Goal: Use online tool/utility: Utilize a website feature to perform a specific function

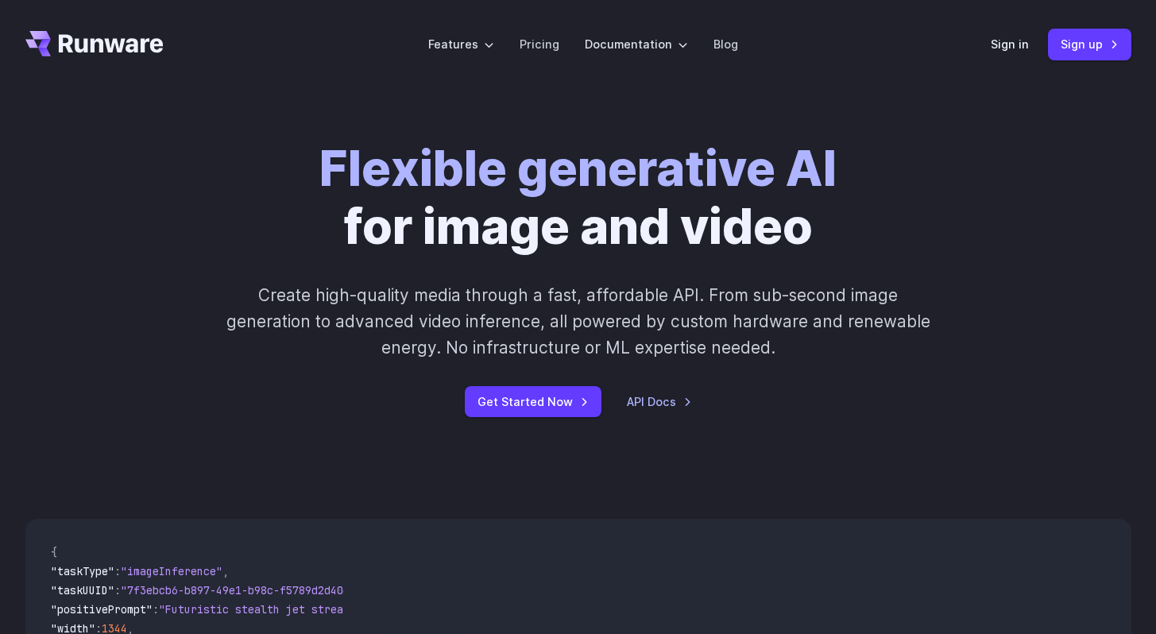
click at [1021, 54] on div "Sign in Sign up" at bounding box center [1060, 44] width 141 height 31
click at [1011, 46] on link "Sign in" at bounding box center [1009, 44] width 38 height 18
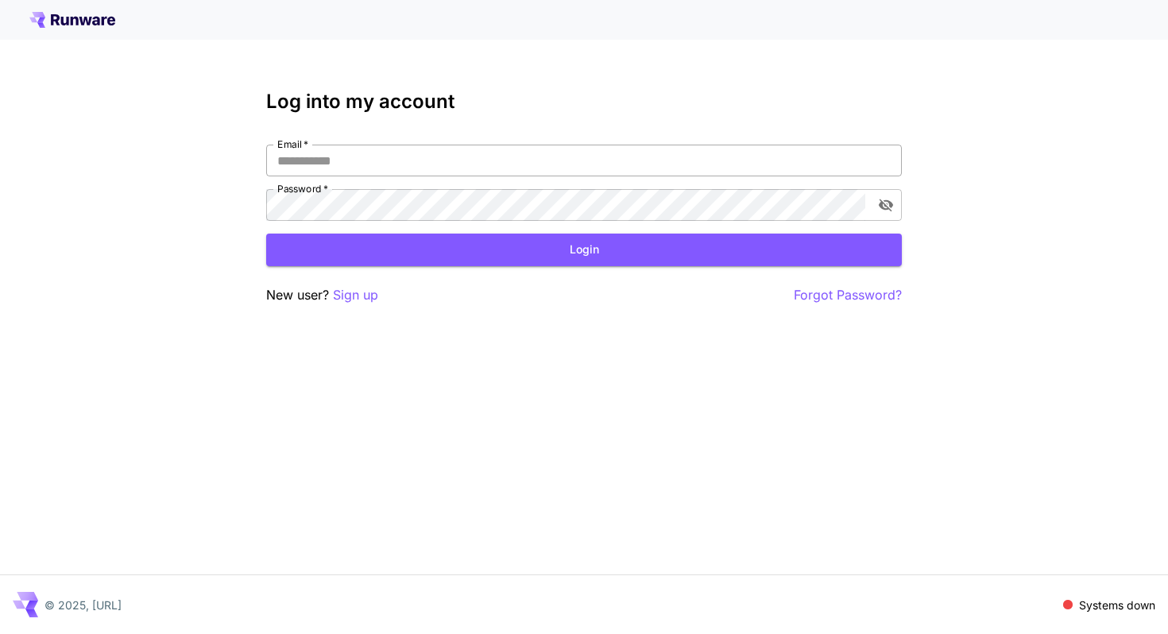
click at [385, 175] on input "Email   *" at bounding box center [583, 161] width 635 height 32
type input "**********"
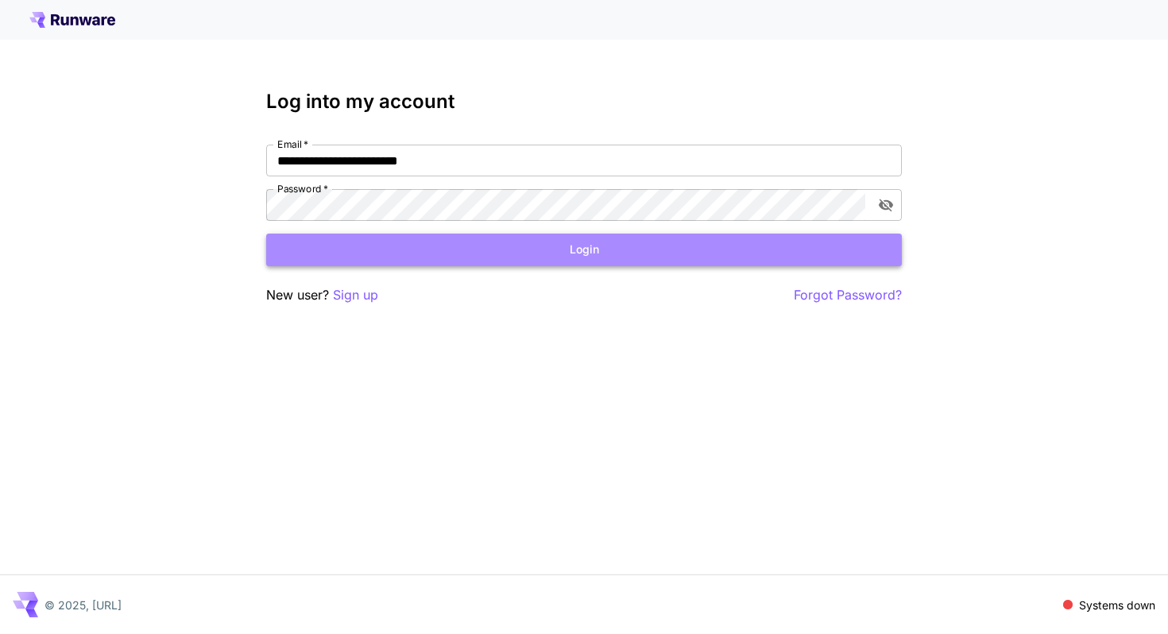
click at [357, 243] on button "Login" at bounding box center [583, 250] width 635 height 33
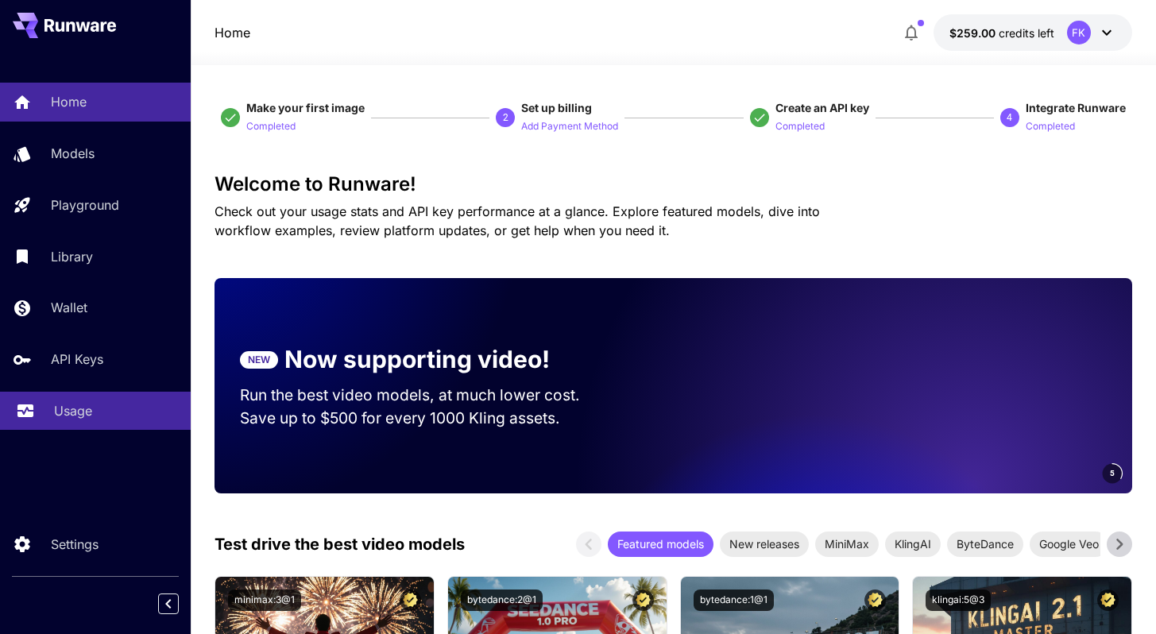
click at [56, 415] on p "Usage" at bounding box center [73, 410] width 38 height 19
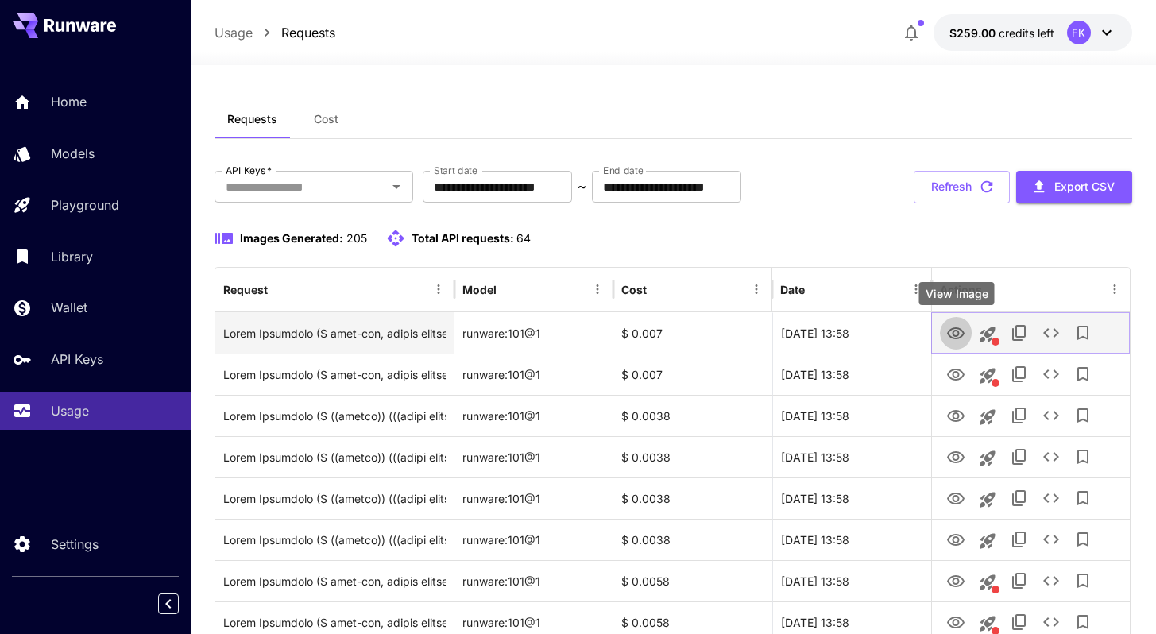
click at [957, 335] on icon "View Image" at bounding box center [955, 333] width 17 height 12
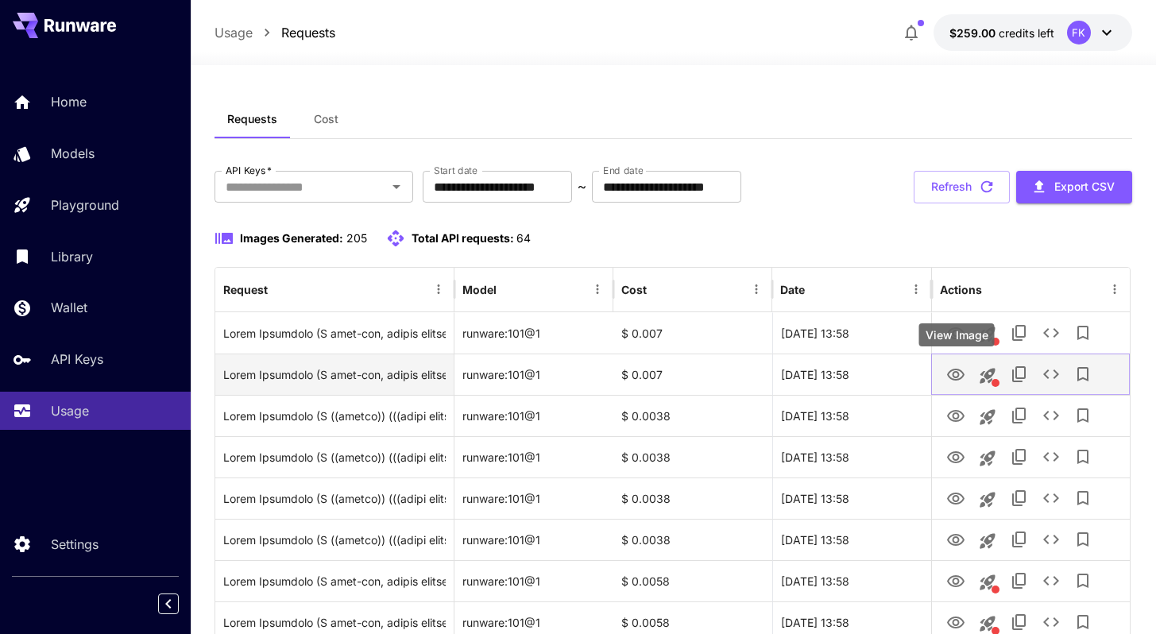
click at [956, 367] on icon "View Image" at bounding box center [955, 374] width 19 height 19
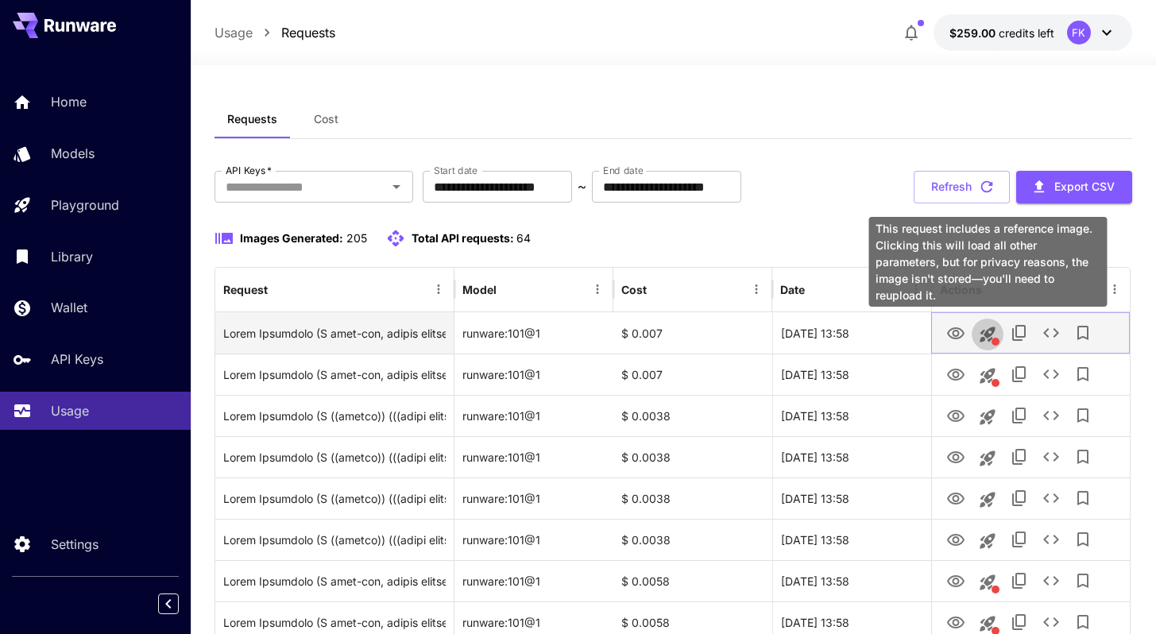
click at [990, 333] on icon "This request includes a reference image. Clicking this will load all other para…" at bounding box center [987, 333] width 15 height 15
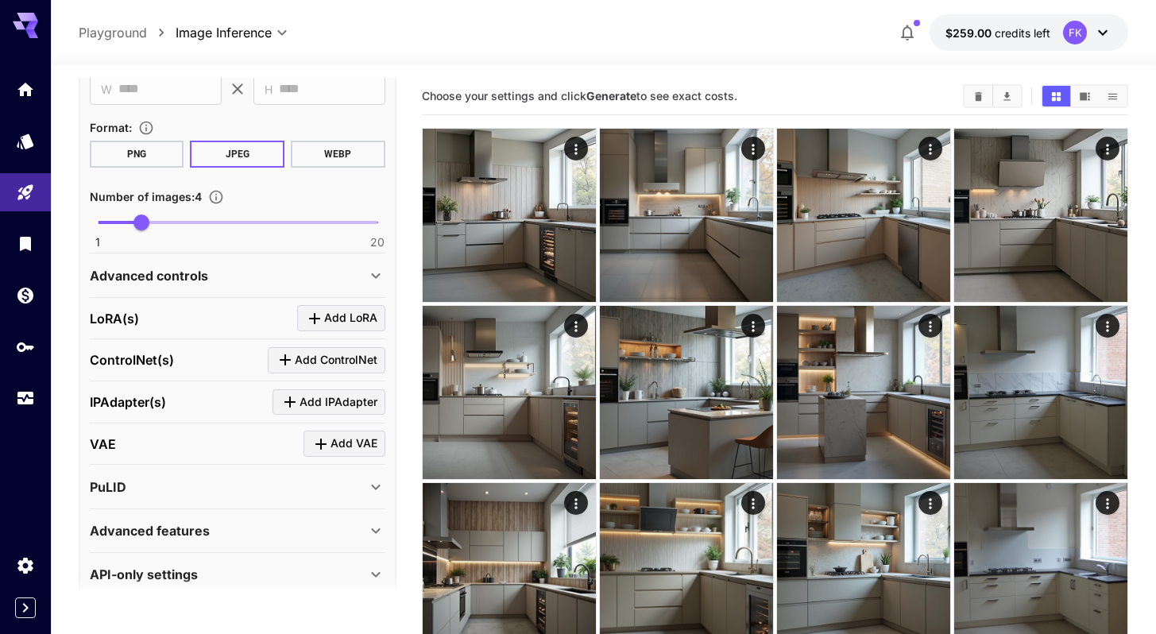
scroll to position [1542, 0]
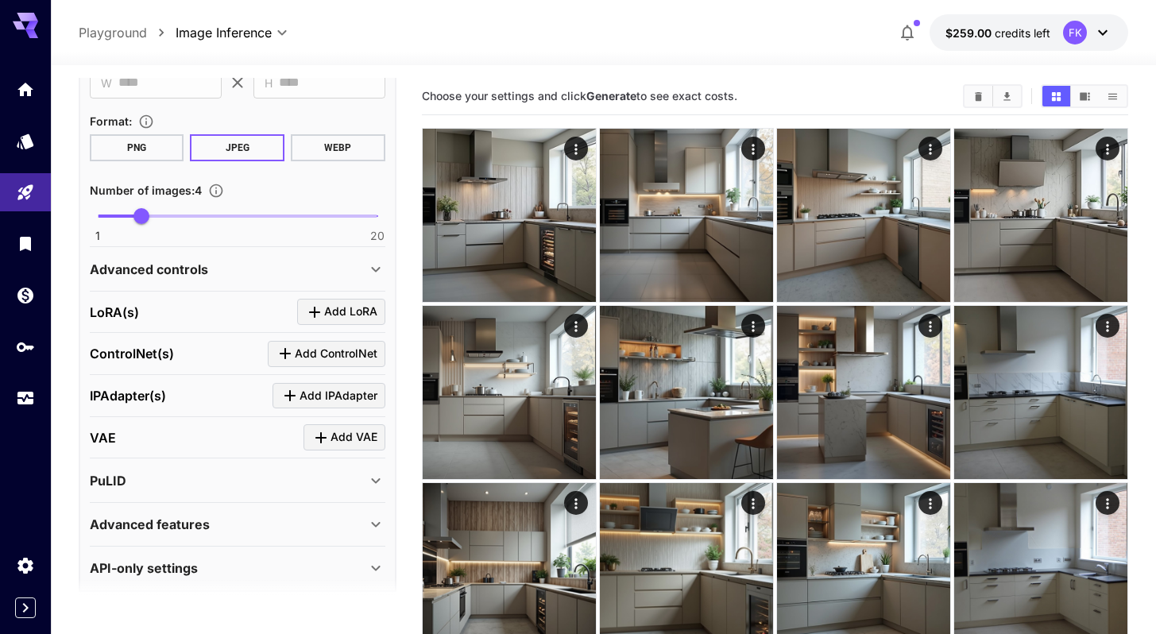
click at [168, 271] on p "Advanced controls" at bounding box center [149, 269] width 118 height 19
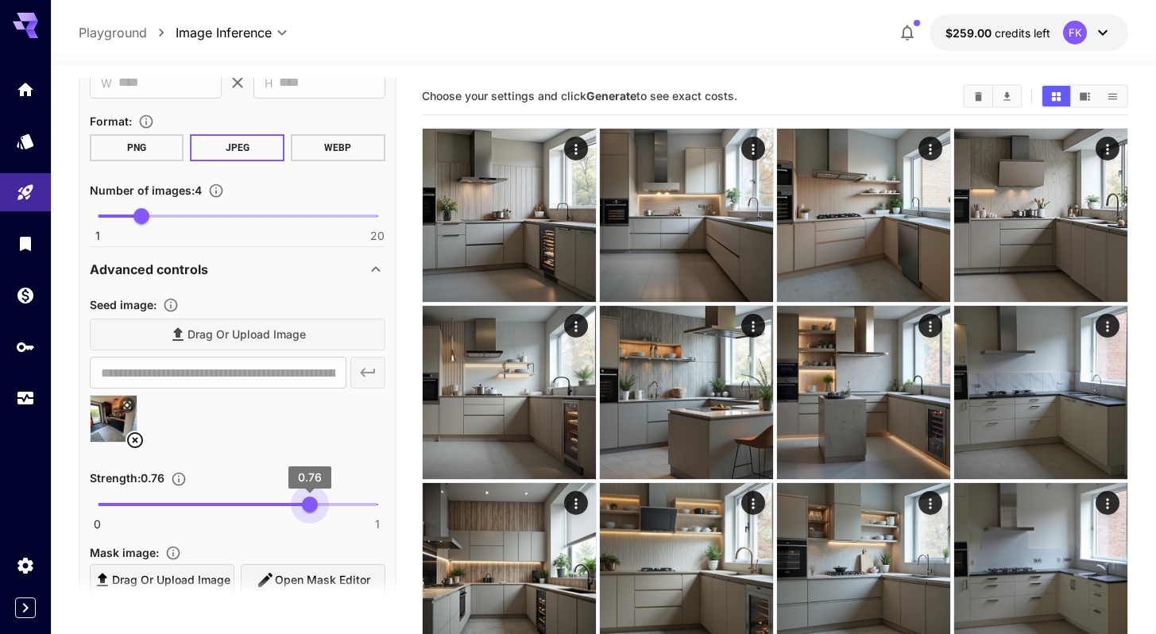
type input "****"
drag, startPoint x: 330, startPoint y: 507, endPoint x: 307, endPoint y: 508, distance: 23.0
click at [307, 508] on span "0.75" at bounding box center [307, 504] width 16 height 16
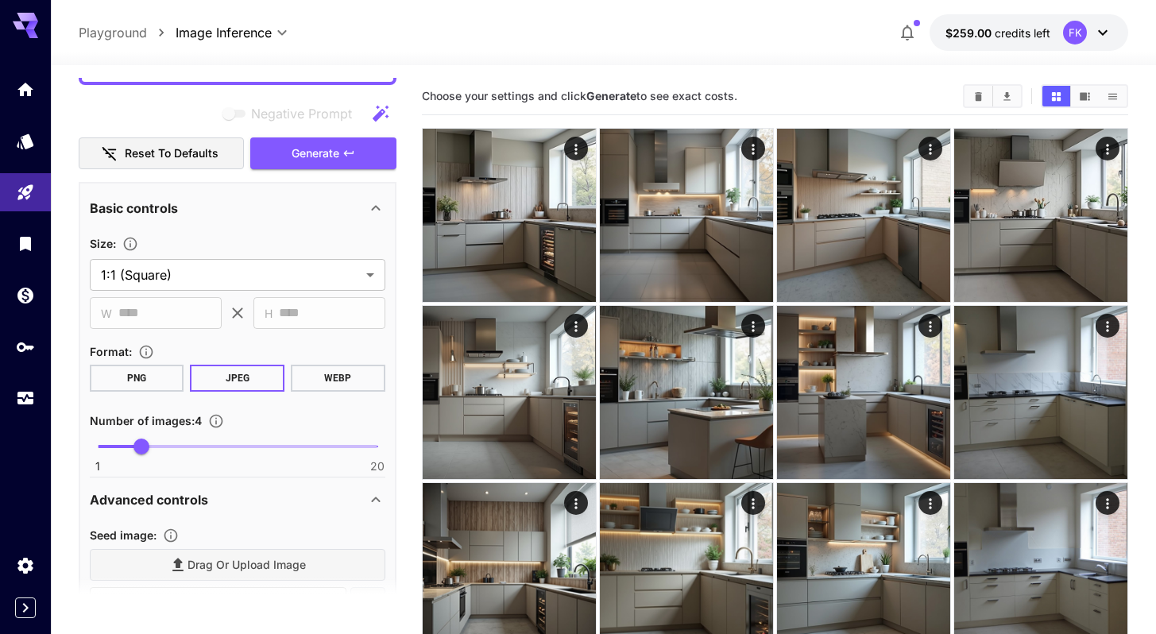
scroll to position [1213, 0]
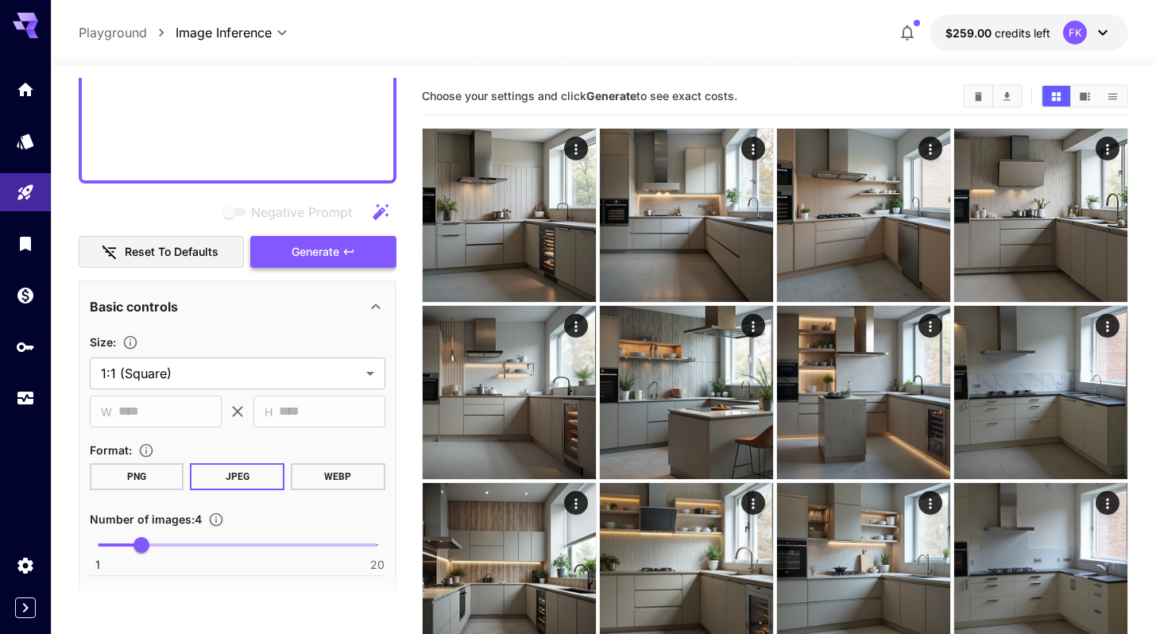
click at [298, 259] on span "Generate" at bounding box center [316, 252] width 48 height 20
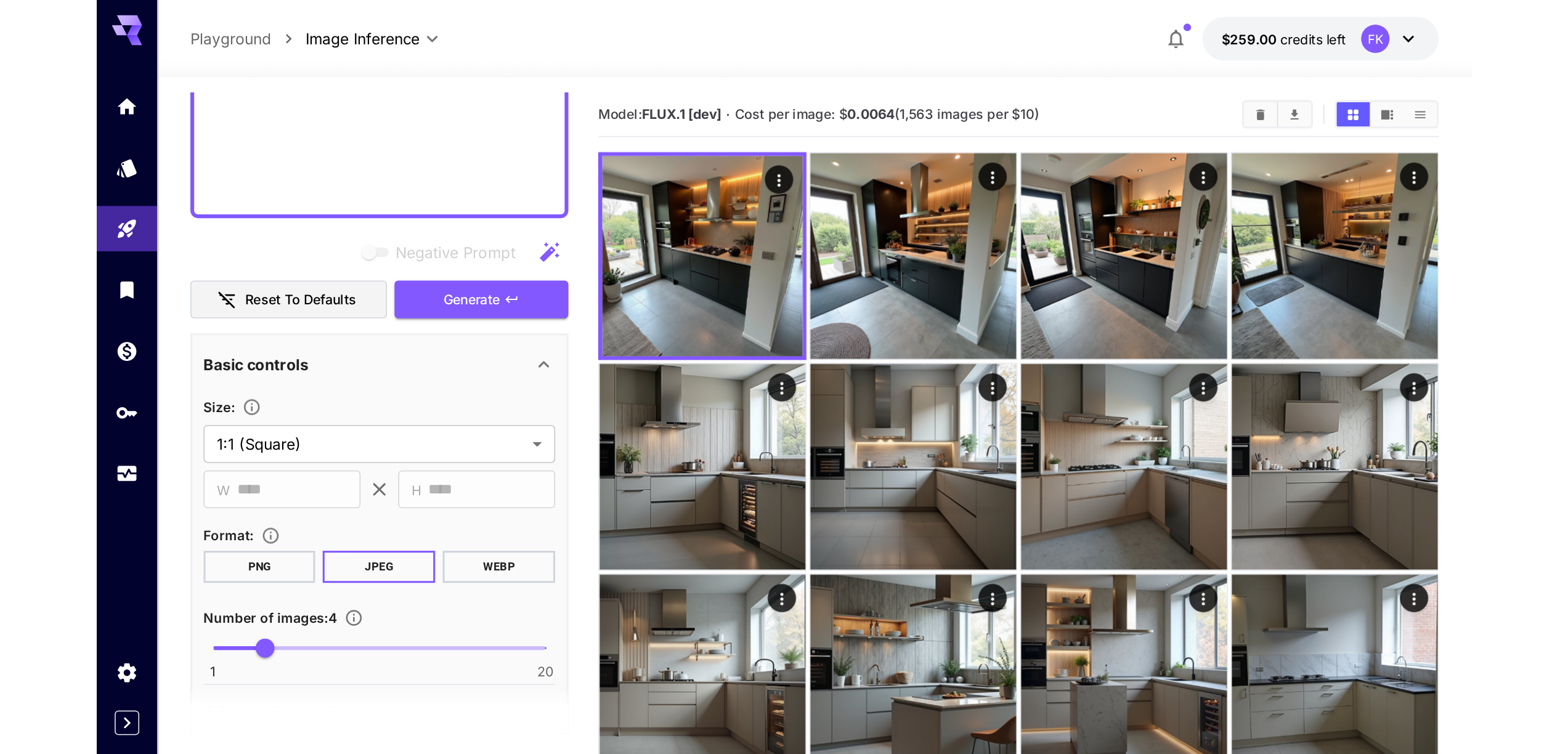
scroll to position [942, 0]
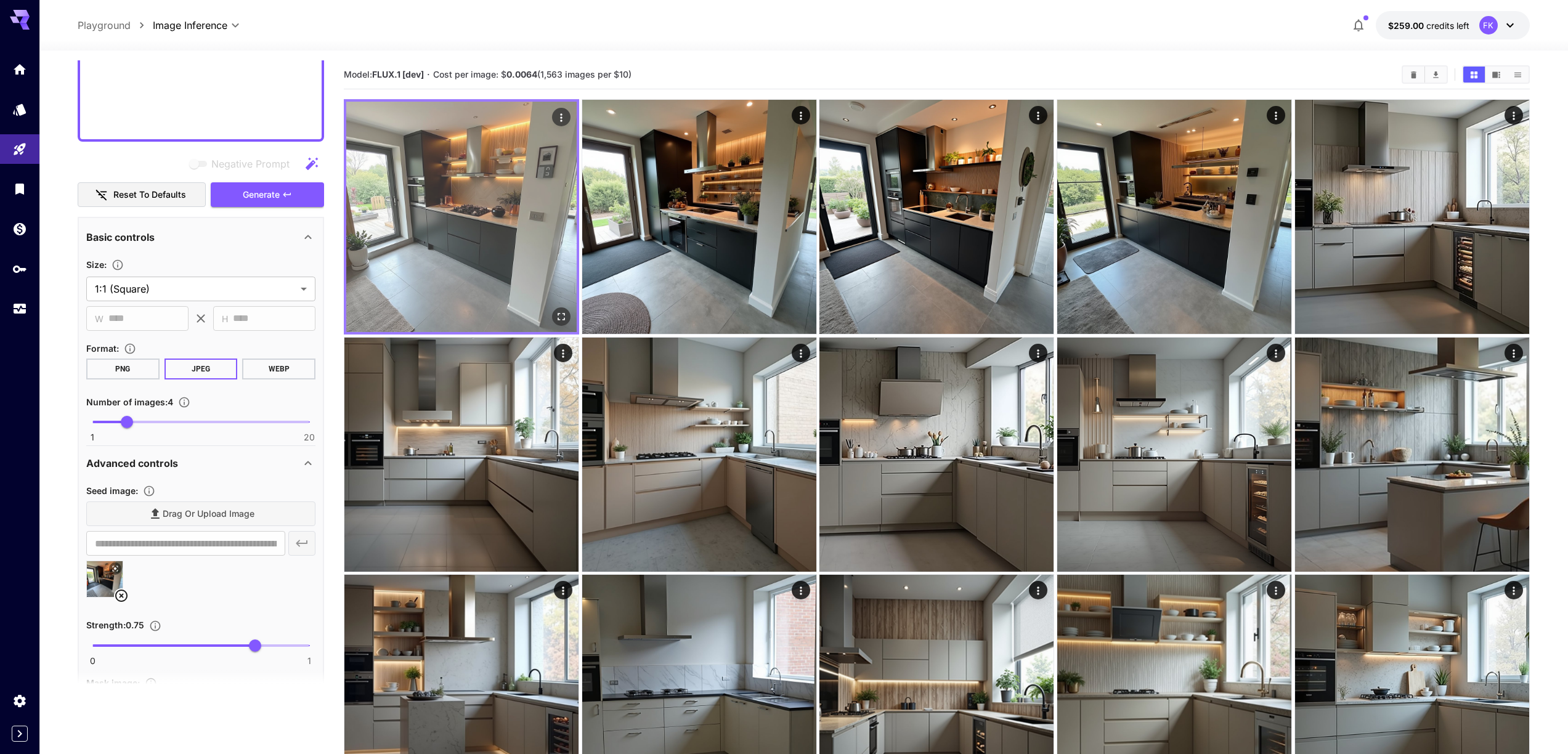
click at [448, 191] on img at bounding box center [461, 216] width 230 height 230
click at [507, 240] on img at bounding box center [461, 216] width 230 height 230
click at [563, 315] on icon "Open in fullscreen" at bounding box center [562, 316] width 12 height 12
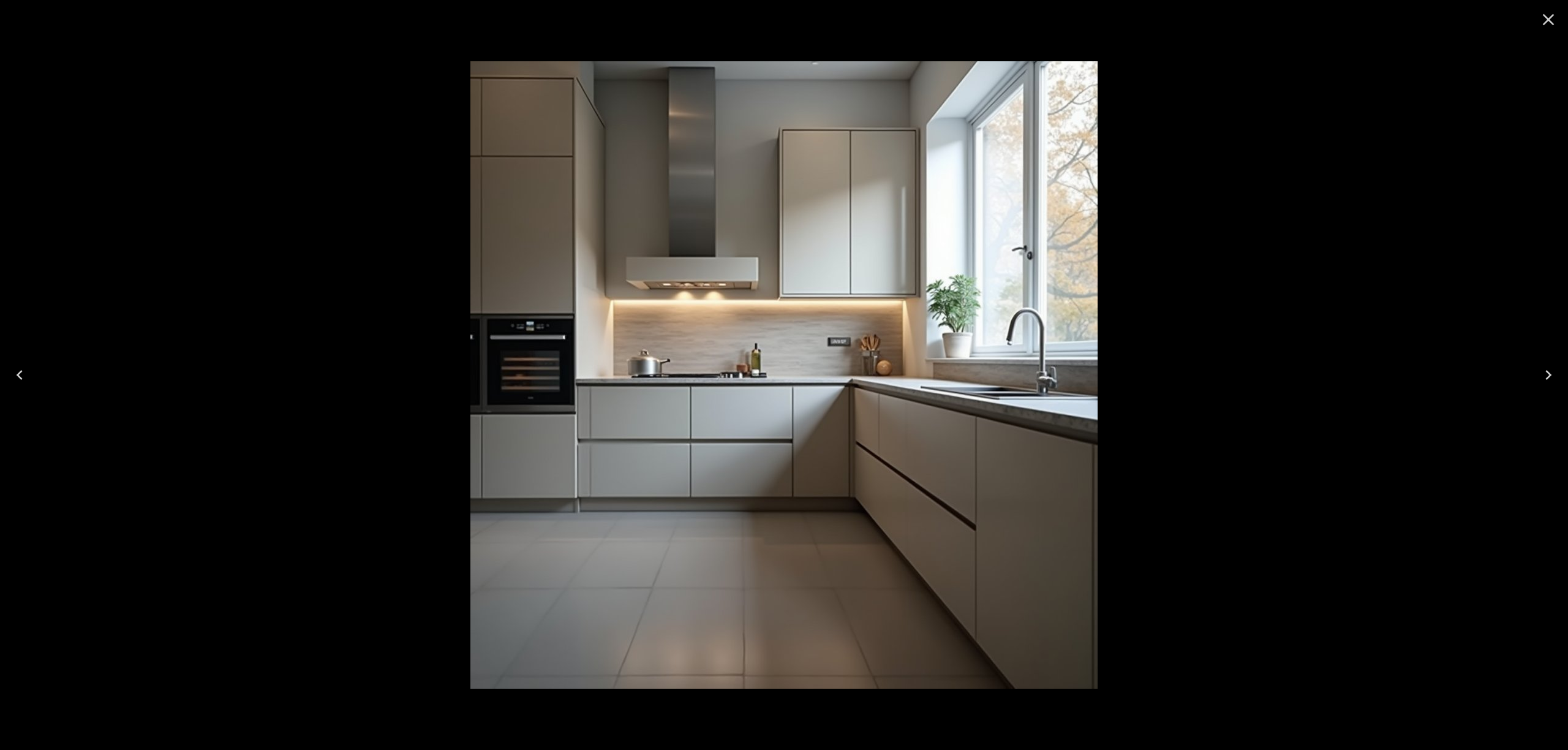
click at [900, 20] on icon "Close" at bounding box center [1548, 19] width 19 height 19
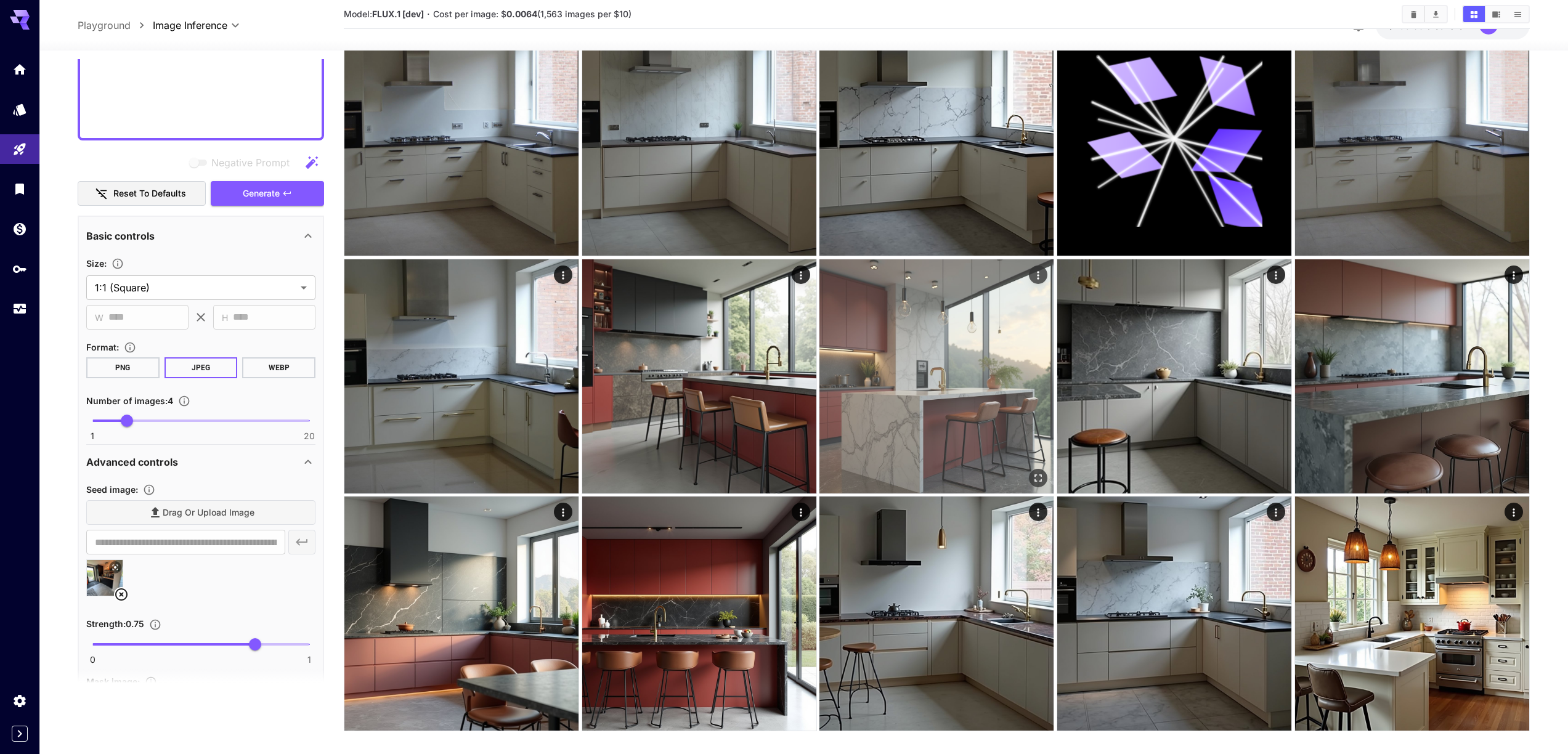
scroll to position [806, 0]
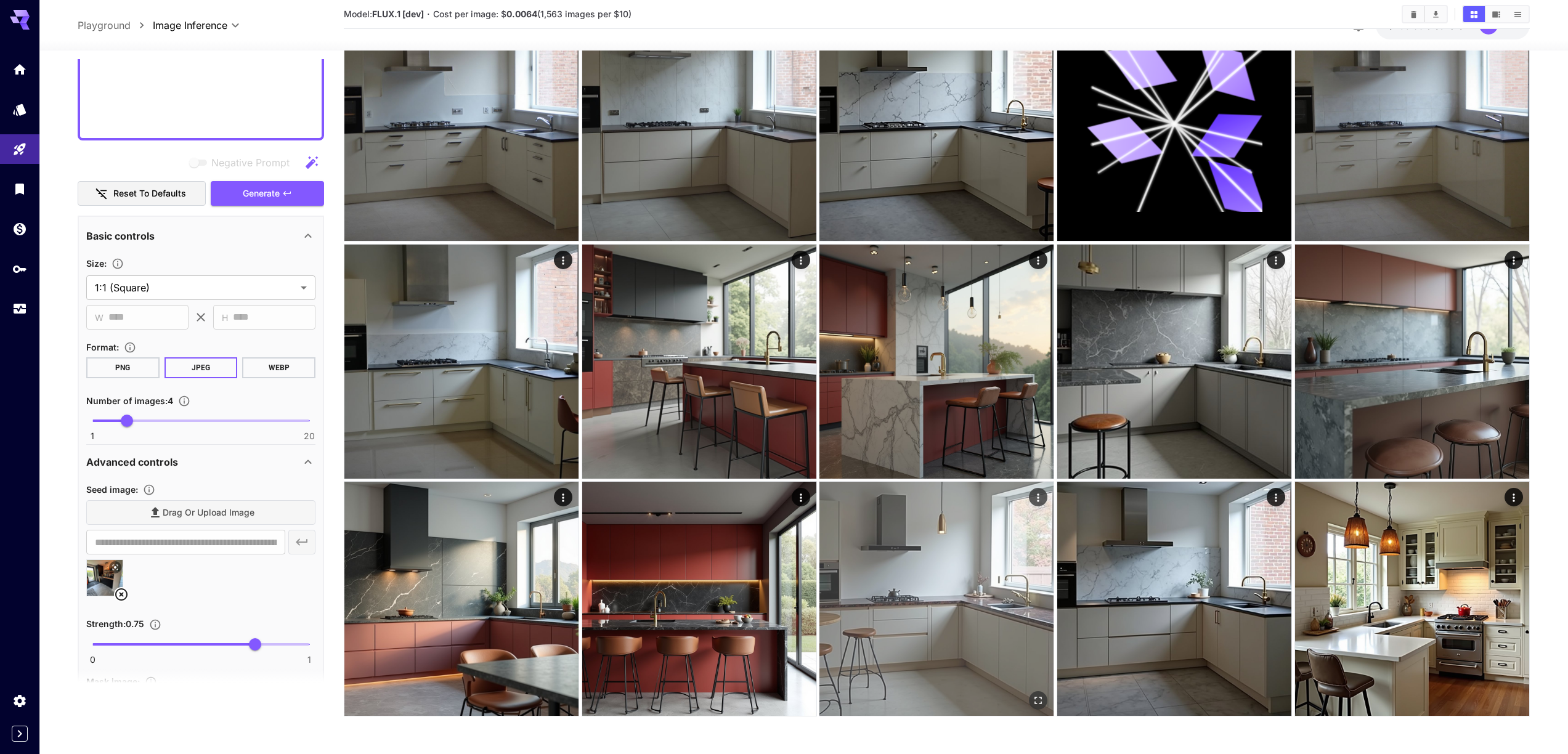
click at [905, 491] on img at bounding box center [936, 599] width 234 height 234
click at [905, 491] on icon "Open in fullscreen" at bounding box center [1037, 700] width 12 height 12
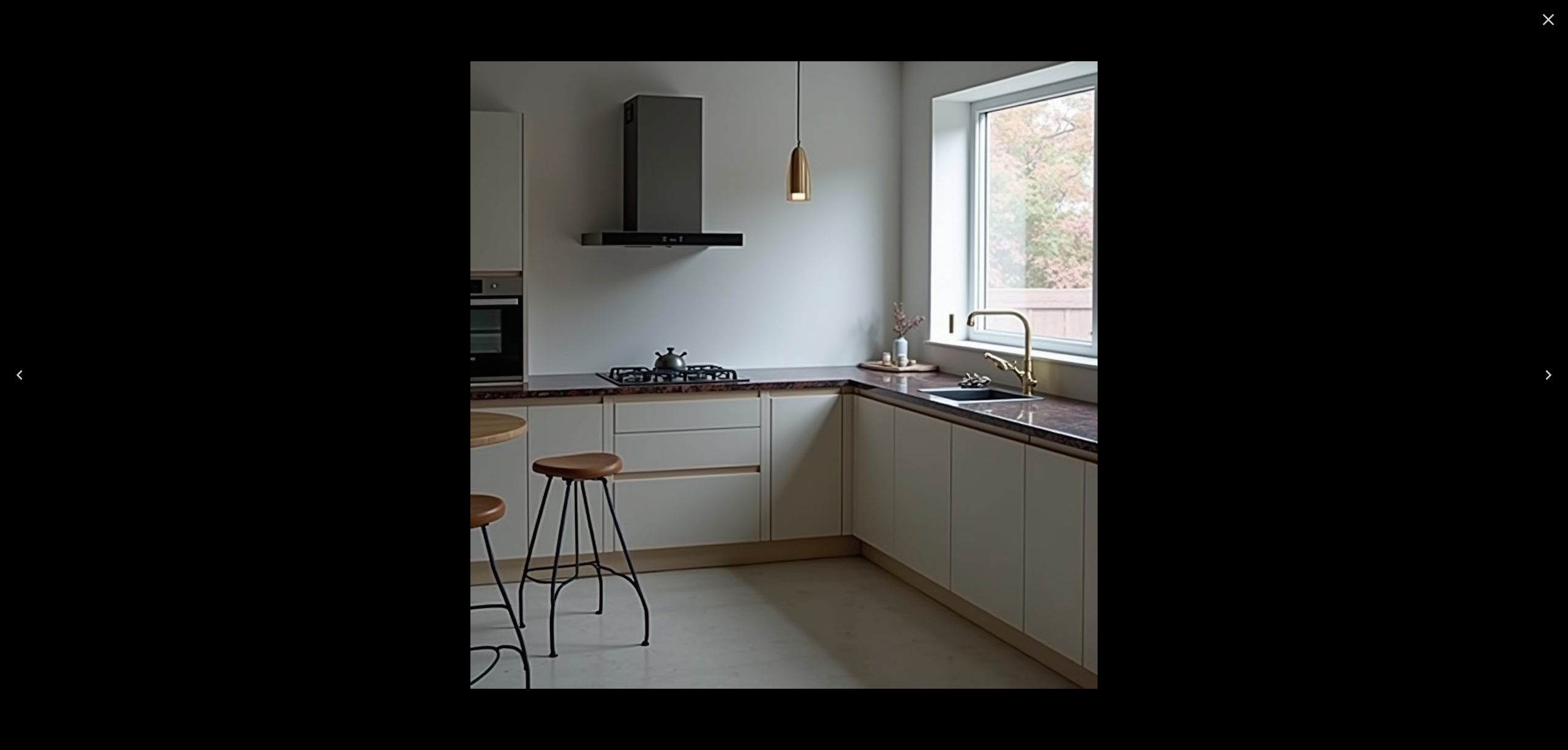
click at [900, 19] on icon "Close" at bounding box center [1548, 19] width 19 height 19
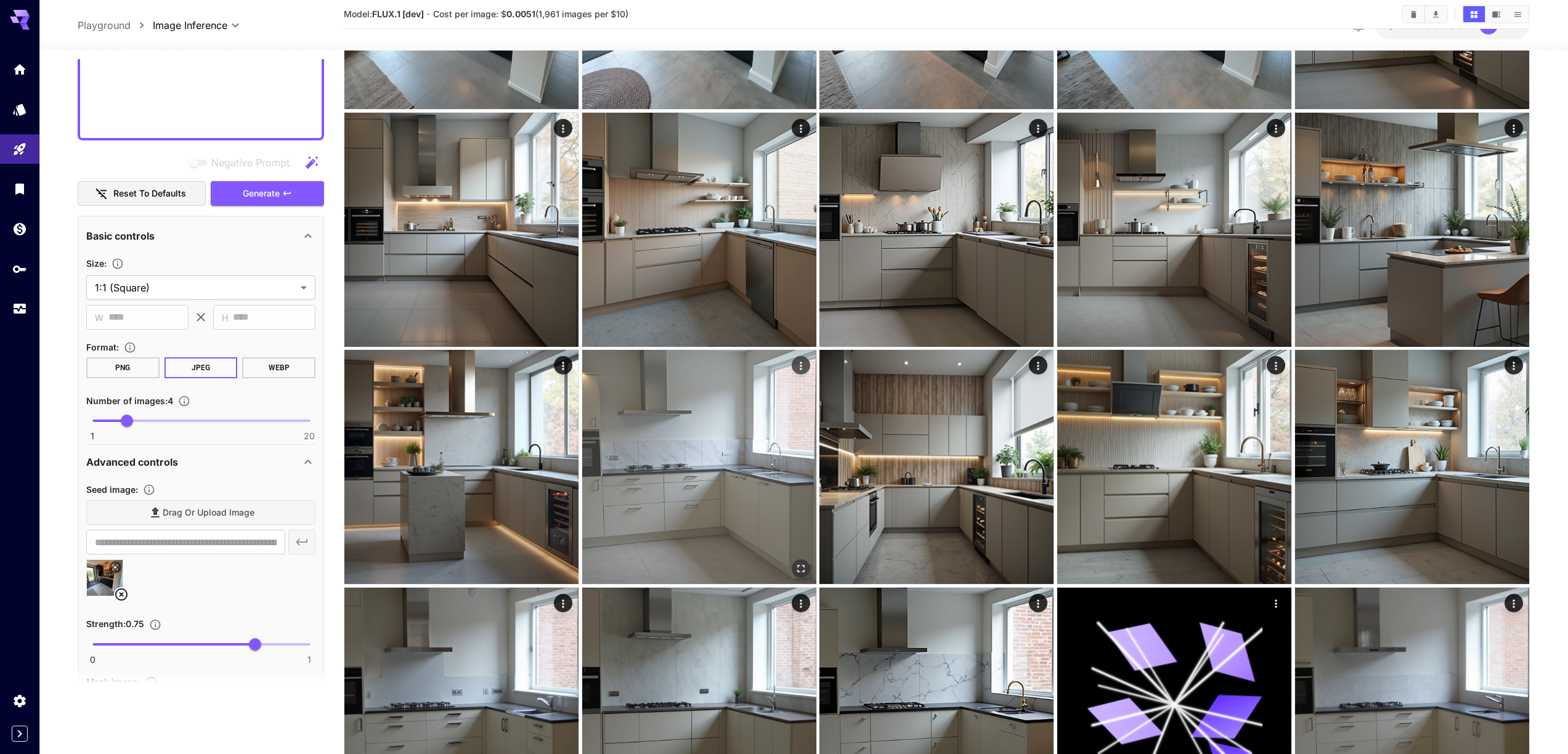
scroll to position [356, 0]
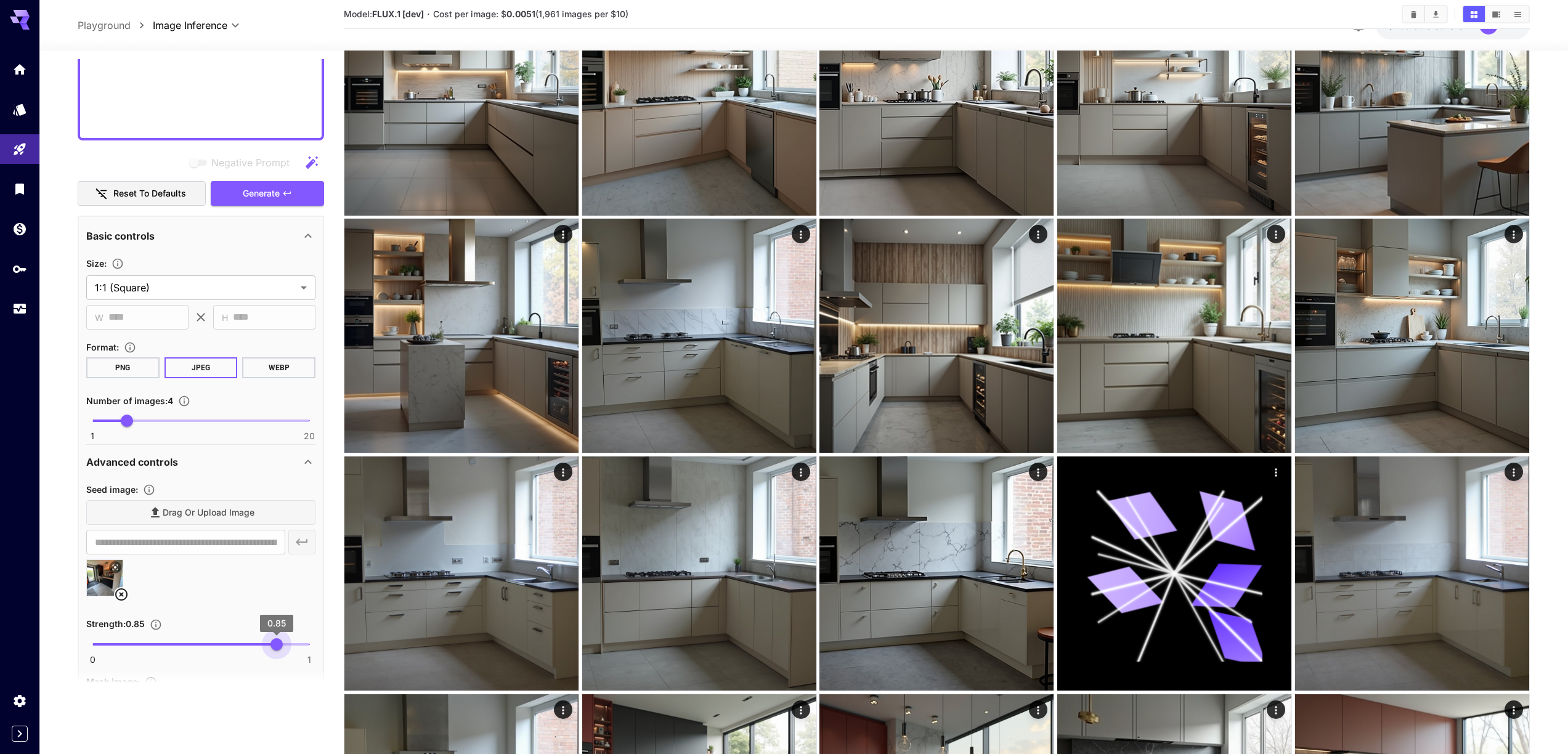
drag, startPoint x: 254, startPoint y: 646, endPoint x: 277, endPoint y: 647, distance: 23.0
click at [277, 491] on span "0.85" at bounding box center [277, 645] width 12 height 12
click at [266, 195] on span "Generate" at bounding box center [261, 194] width 37 height 16
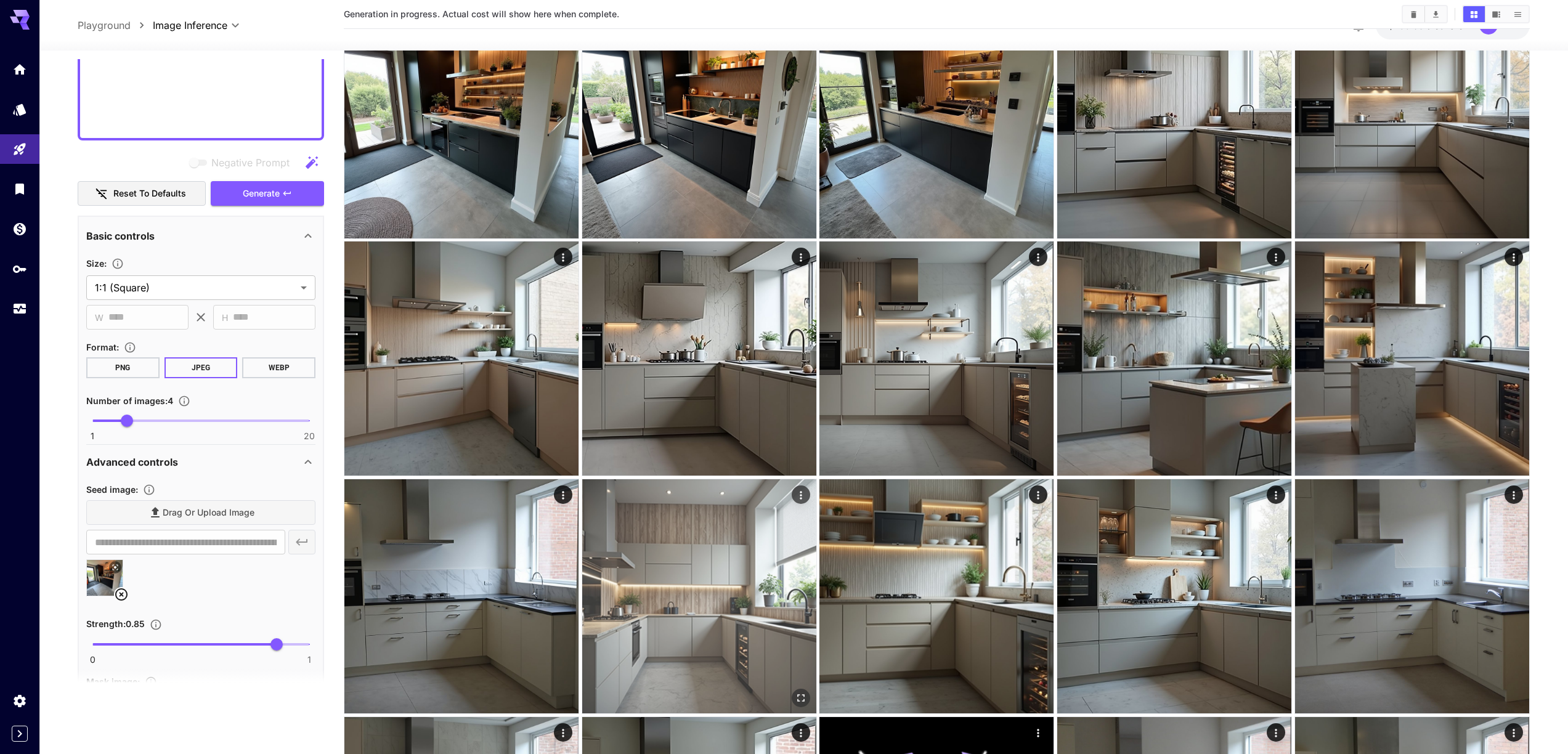
scroll to position [0, 0]
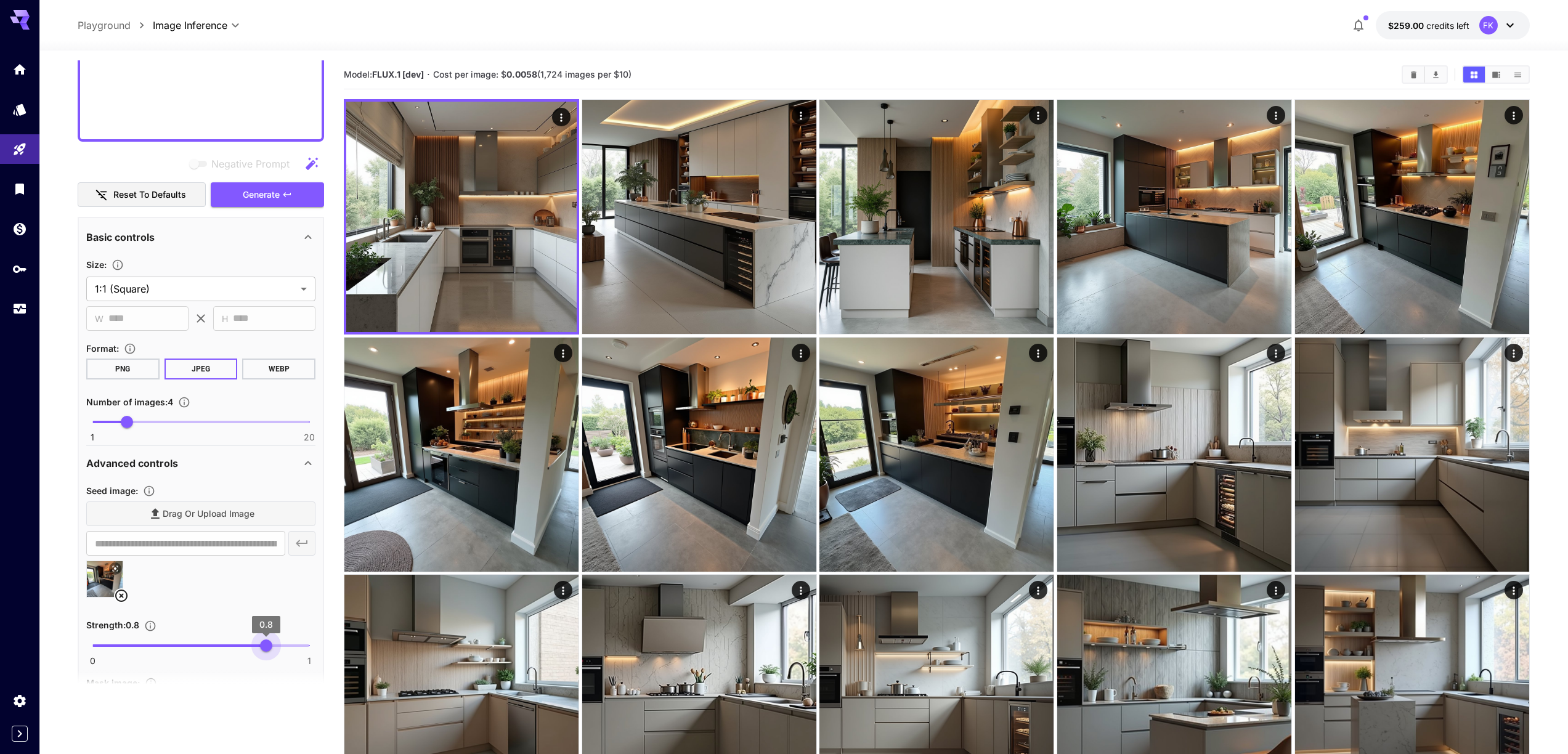
drag, startPoint x: 279, startPoint y: 645, endPoint x: 265, endPoint y: 649, distance: 14.6
click at [265, 491] on span "0.8" at bounding box center [266, 645] width 12 height 12
click at [244, 199] on span "Generate" at bounding box center [261, 195] width 37 height 16
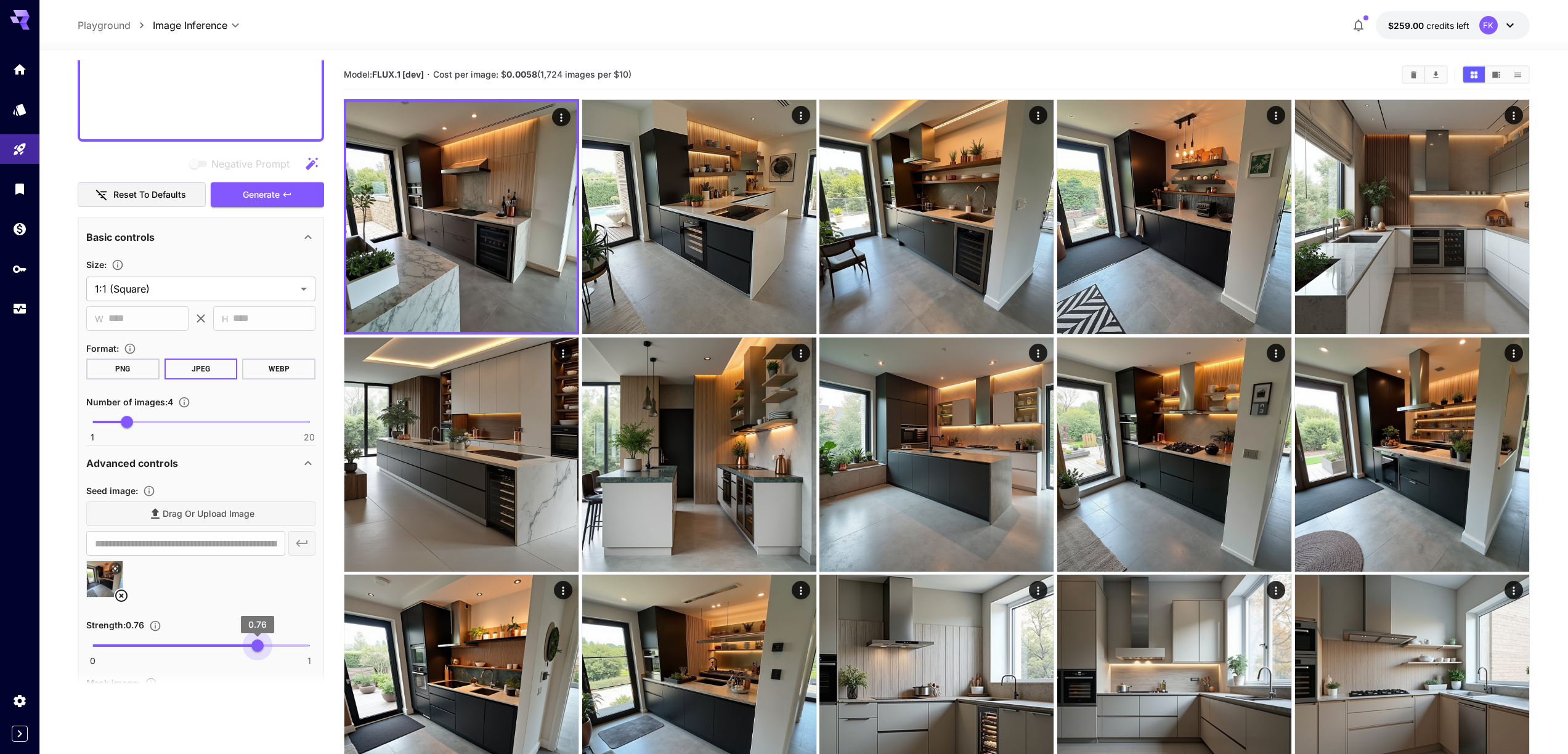
type input "****"
drag, startPoint x: 268, startPoint y: 647, endPoint x: 256, endPoint y: 645, distance: 12.2
click at [256, 491] on span "0.75" at bounding box center [255, 645] width 12 height 12
click at [253, 187] on span "Generate" at bounding box center [261, 195] width 37 height 16
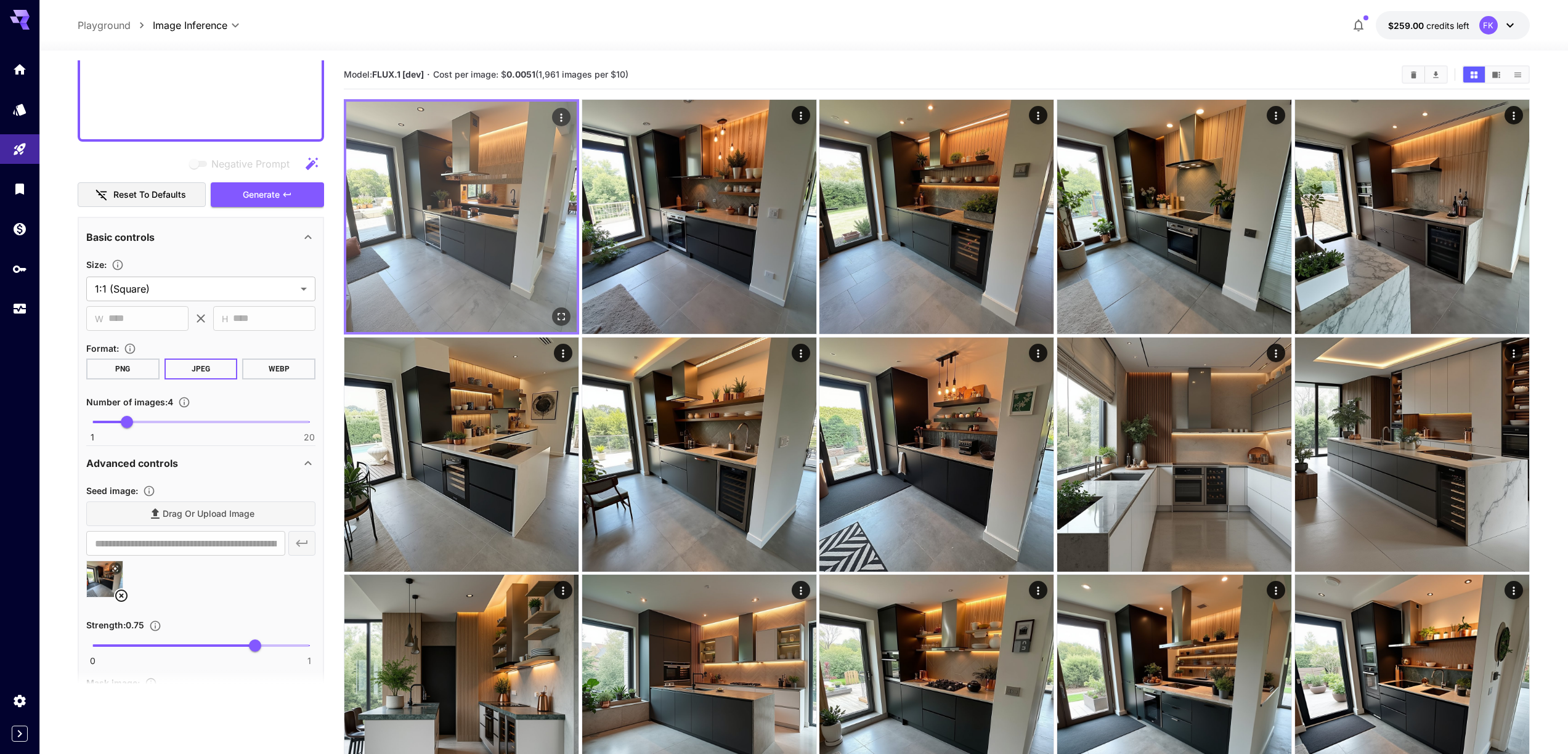
click at [528, 247] on img at bounding box center [461, 216] width 230 height 230
click at [565, 317] on icon "Open in fullscreen" at bounding box center [562, 316] width 12 height 12
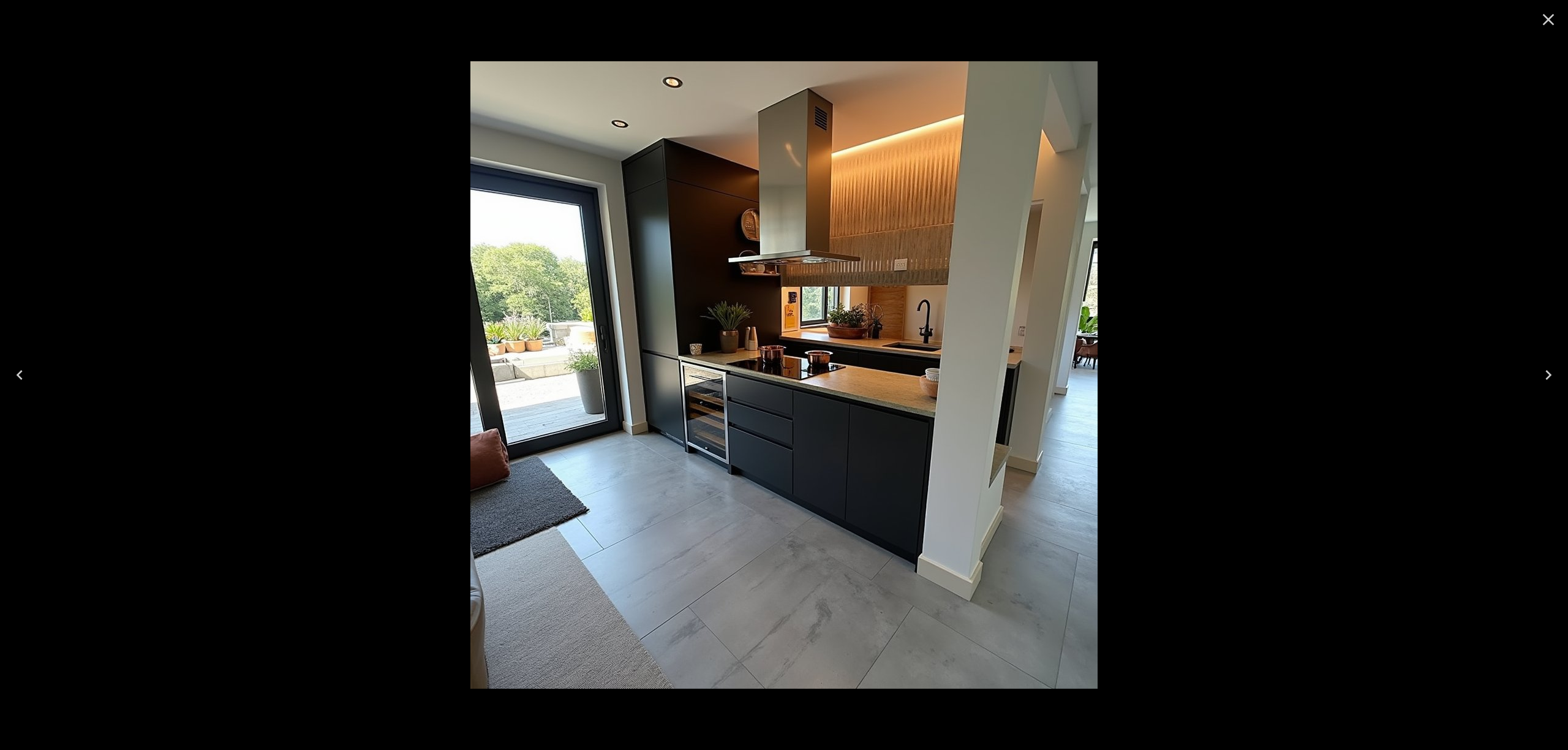
click at [900, 25] on icon "Close" at bounding box center [1548, 19] width 19 height 19
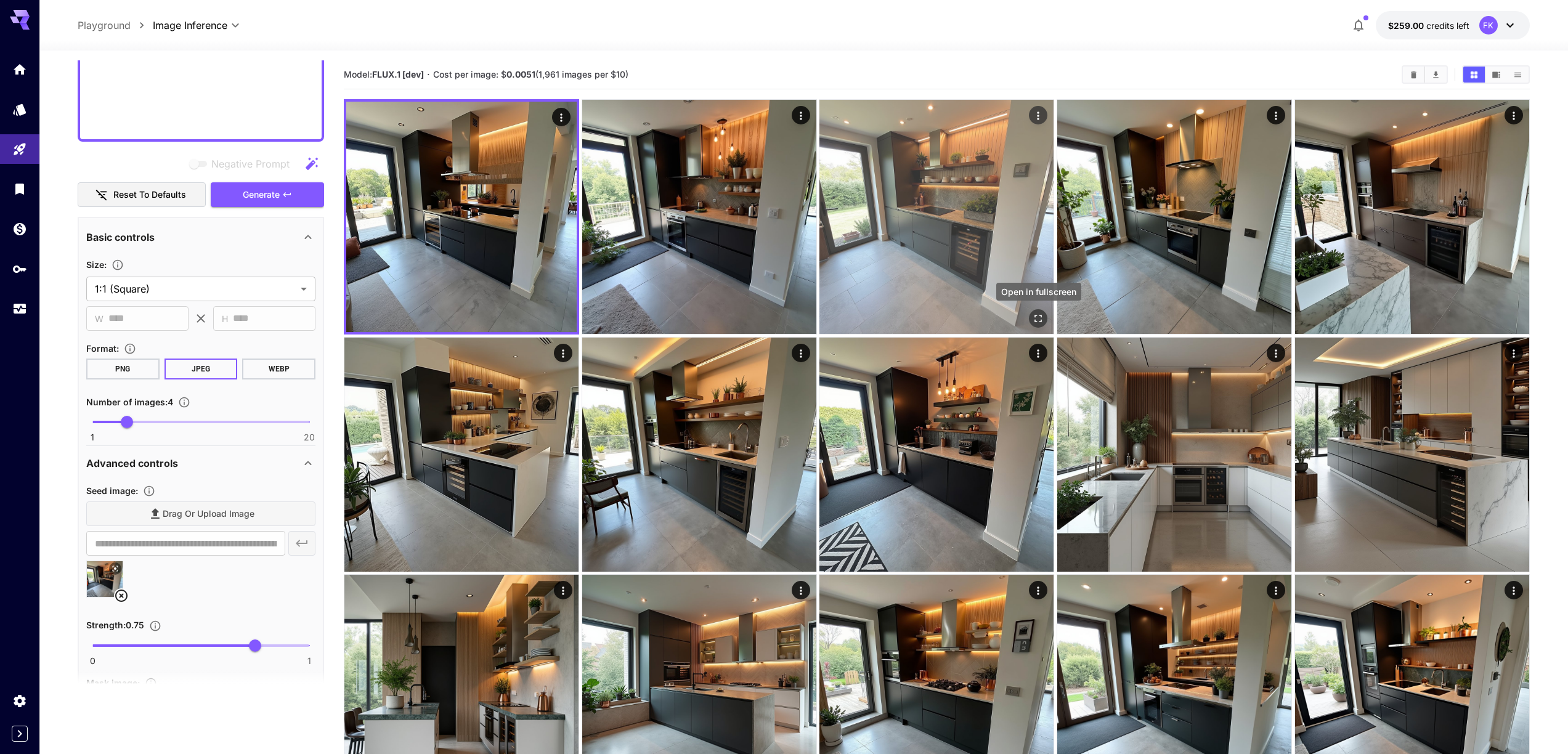
click at [905, 319] on icon "Open in fullscreen" at bounding box center [1039, 319] width 12 height 12
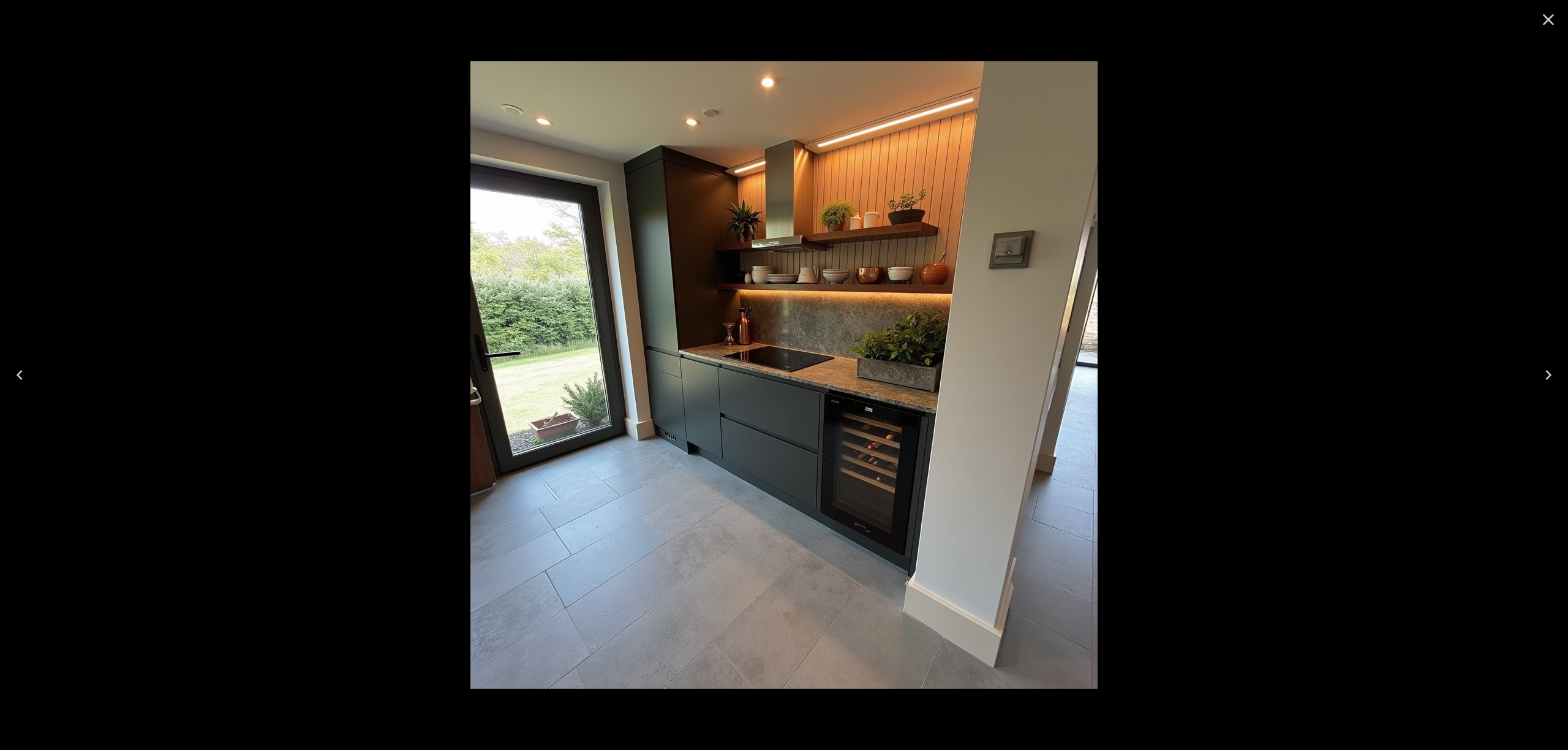
click at [900, 23] on icon "Close" at bounding box center [1548, 19] width 19 height 19
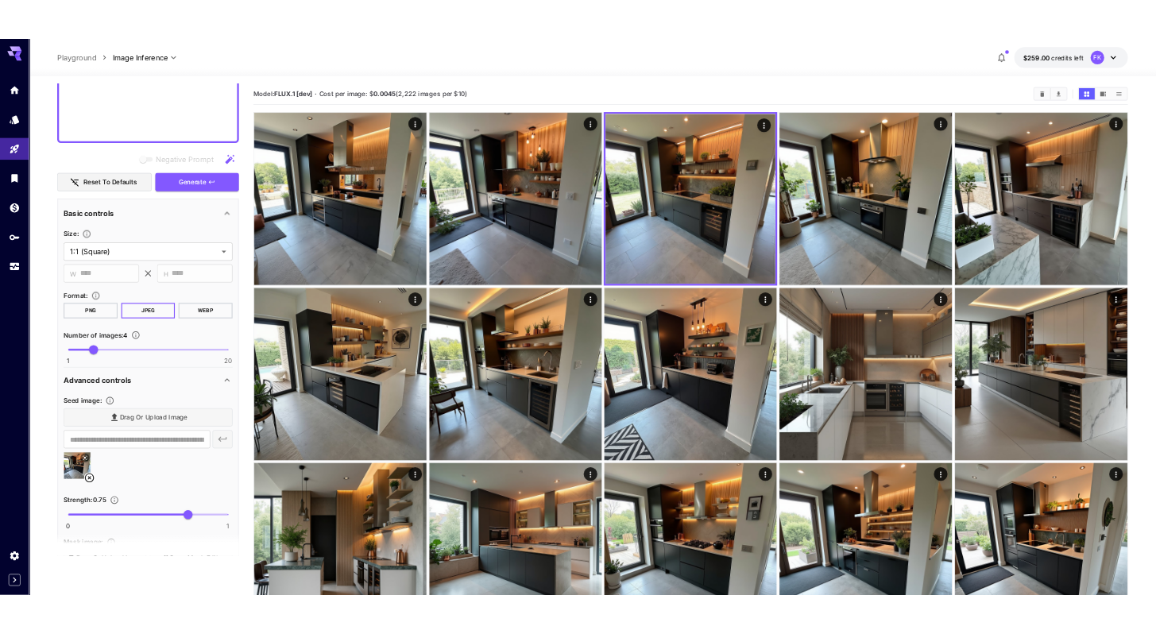
scroll to position [1214, 0]
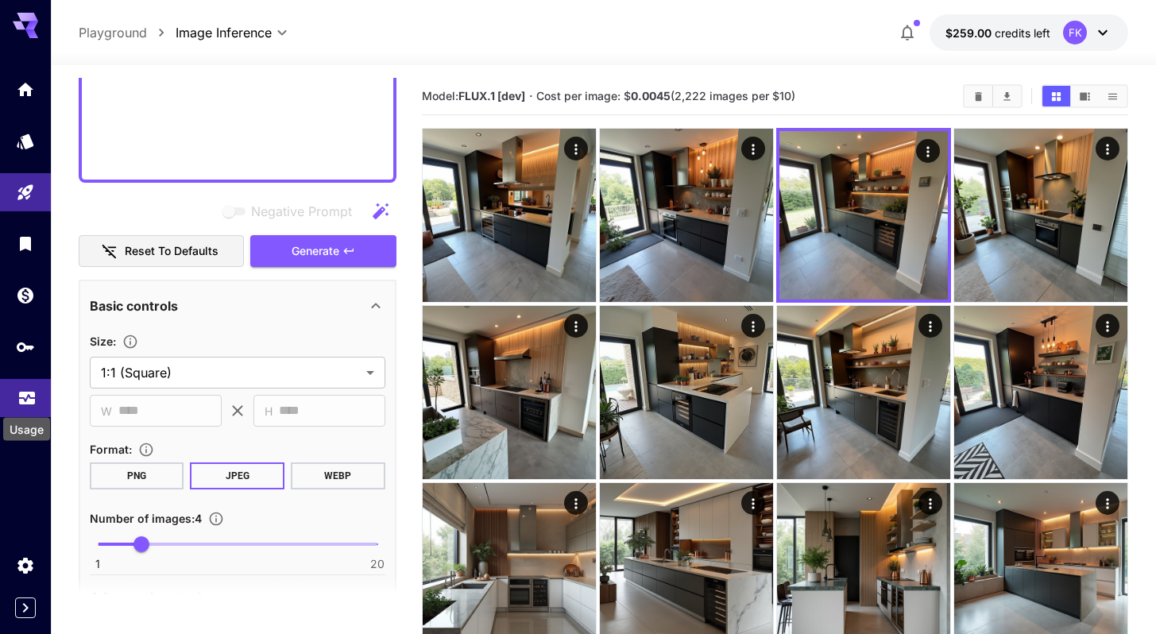
click at [29, 403] on icon "Usage" at bounding box center [26, 393] width 19 height 19
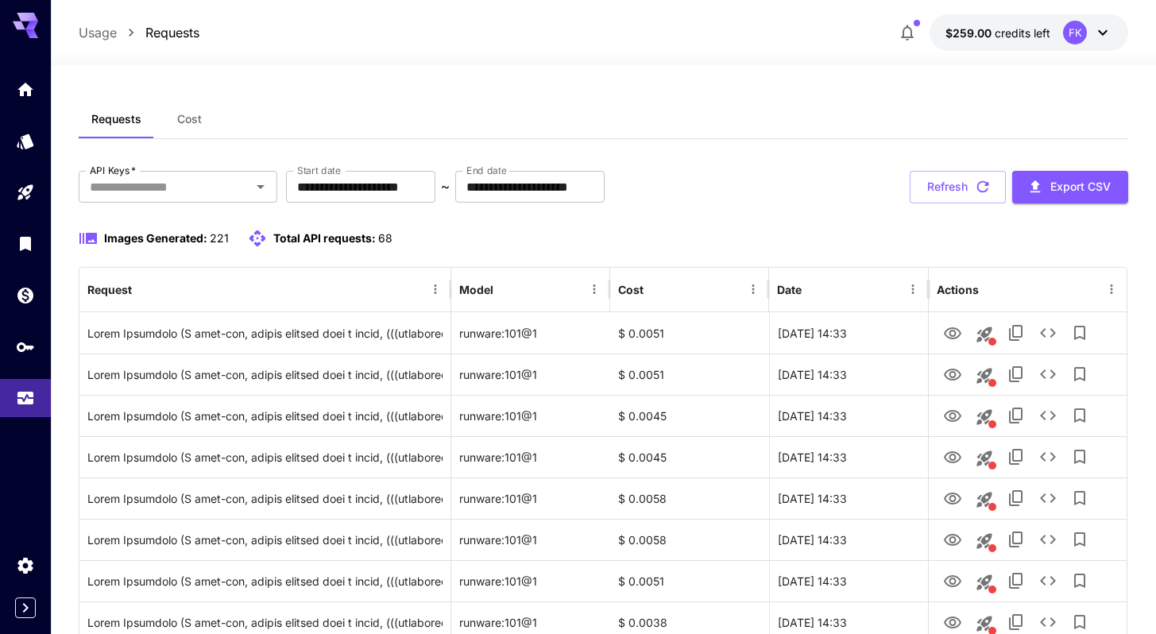
click at [786, 202] on div "**********" at bounding box center [603, 187] width 1049 height 33
click at [780, 198] on div "**********" at bounding box center [603, 187] width 1049 height 33
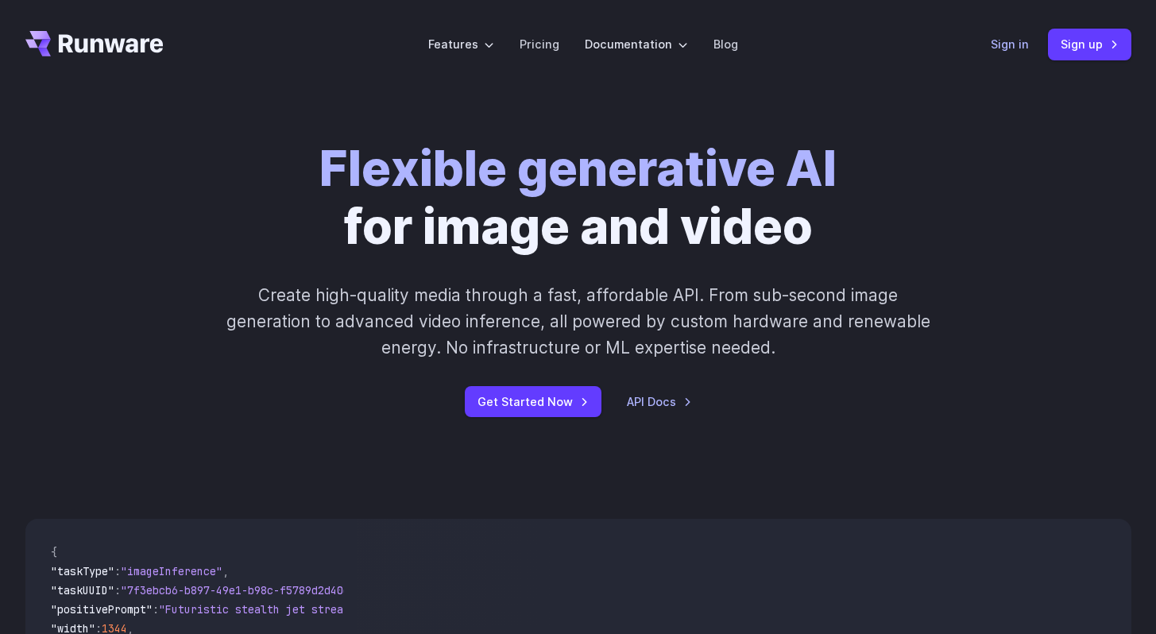
click at [1002, 51] on link "Sign in" at bounding box center [1009, 44] width 38 height 18
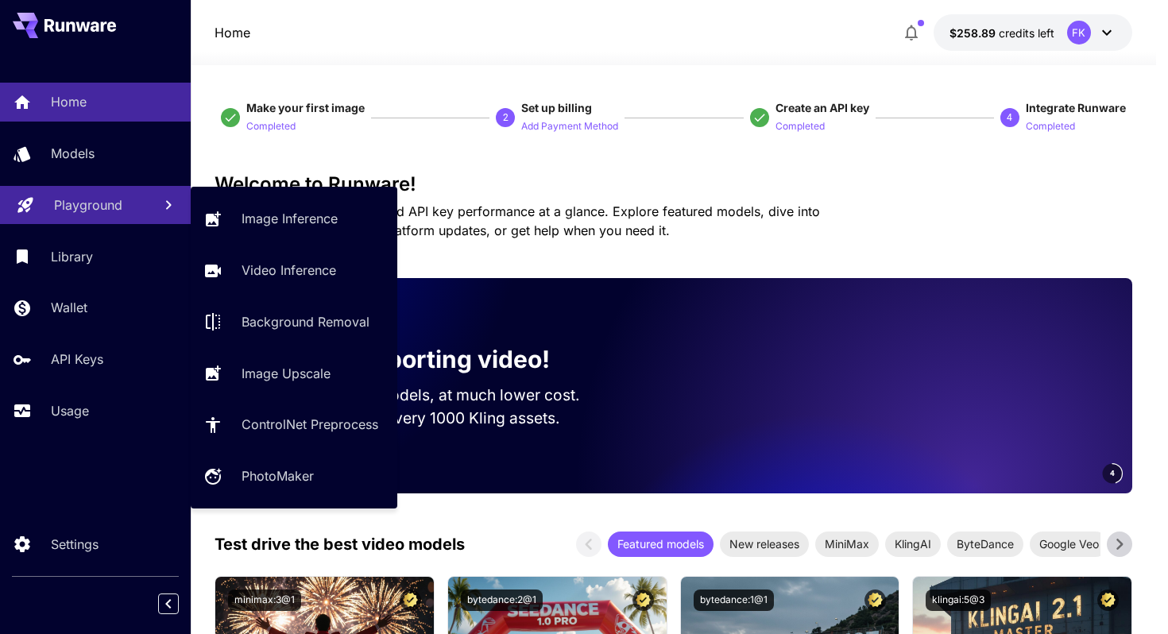
click at [76, 213] on p "Playground" at bounding box center [88, 204] width 68 height 19
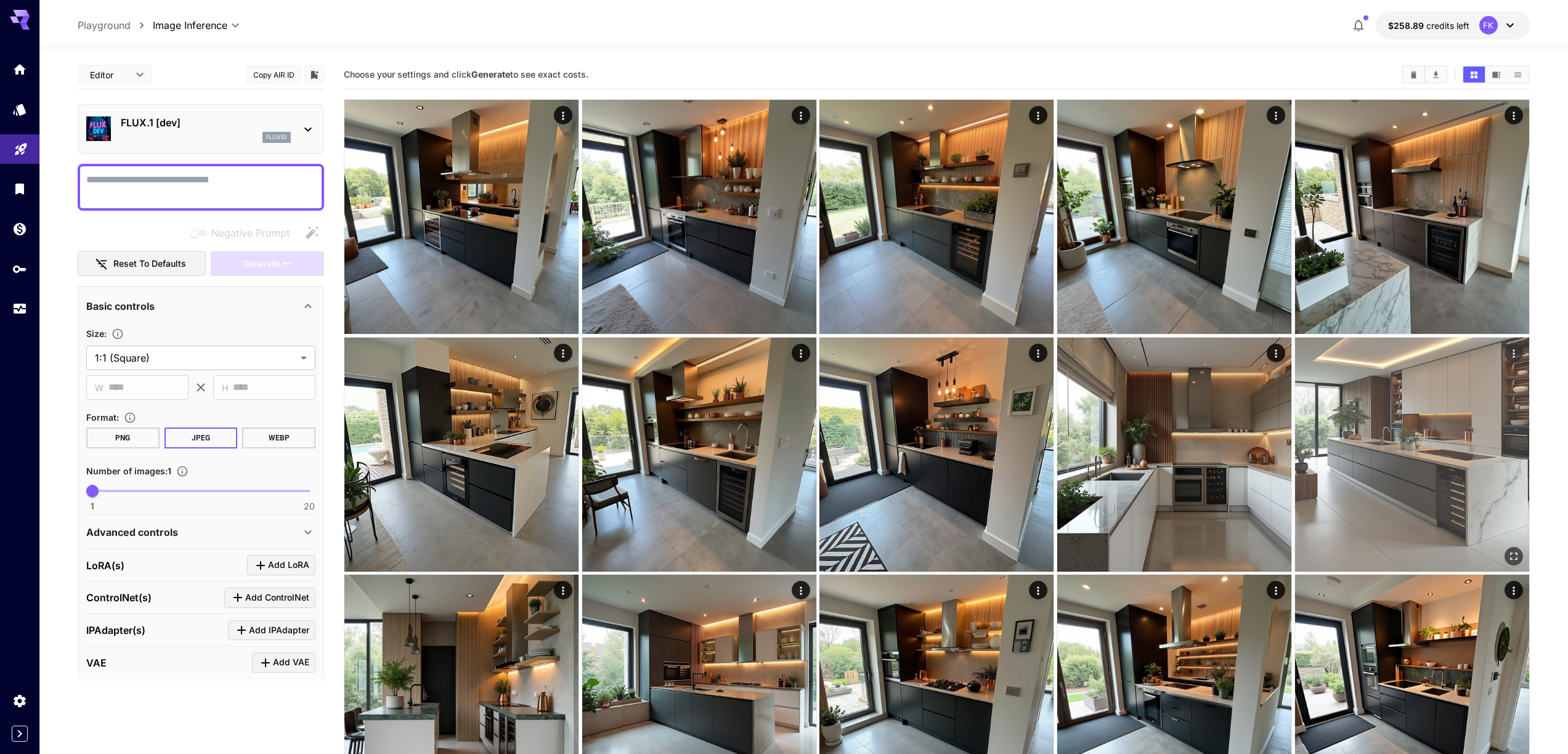
click at [896, 475] on img at bounding box center [1413, 455] width 234 height 234
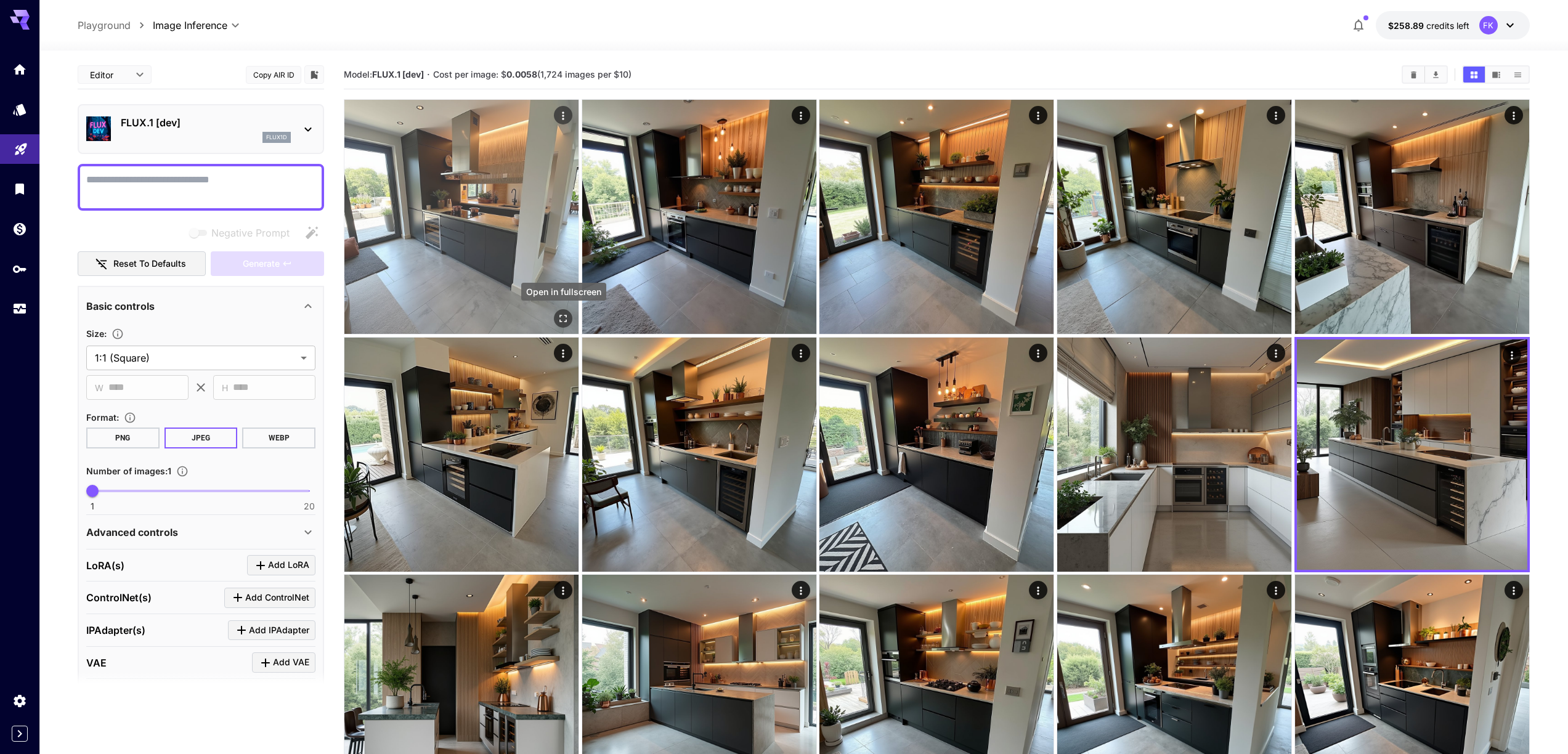
click at [557, 318] on icon "Open in fullscreen" at bounding box center [563, 319] width 12 height 12
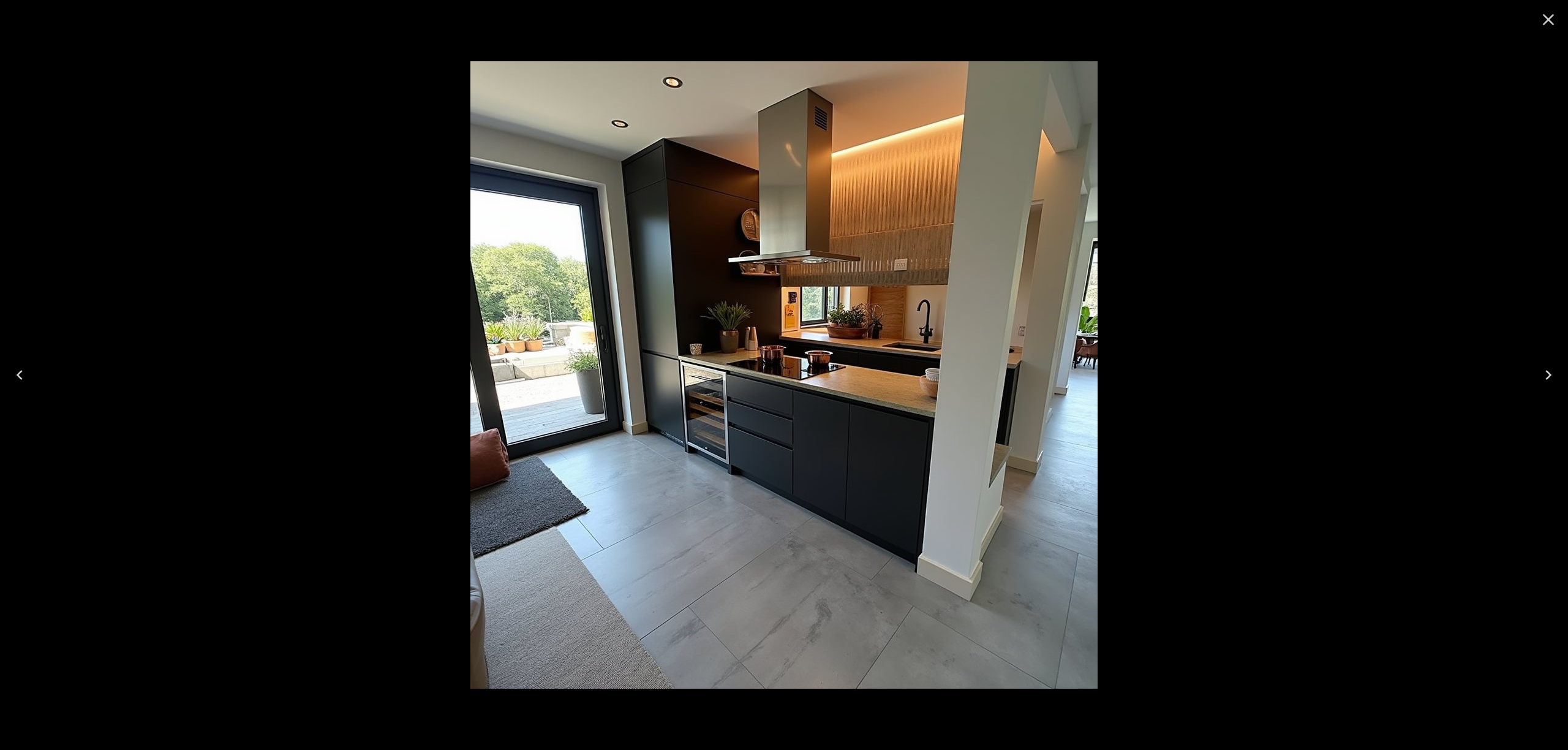
click at [891, 18] on icon "Close" at bounding box center [1549, 19] width 12 height 12
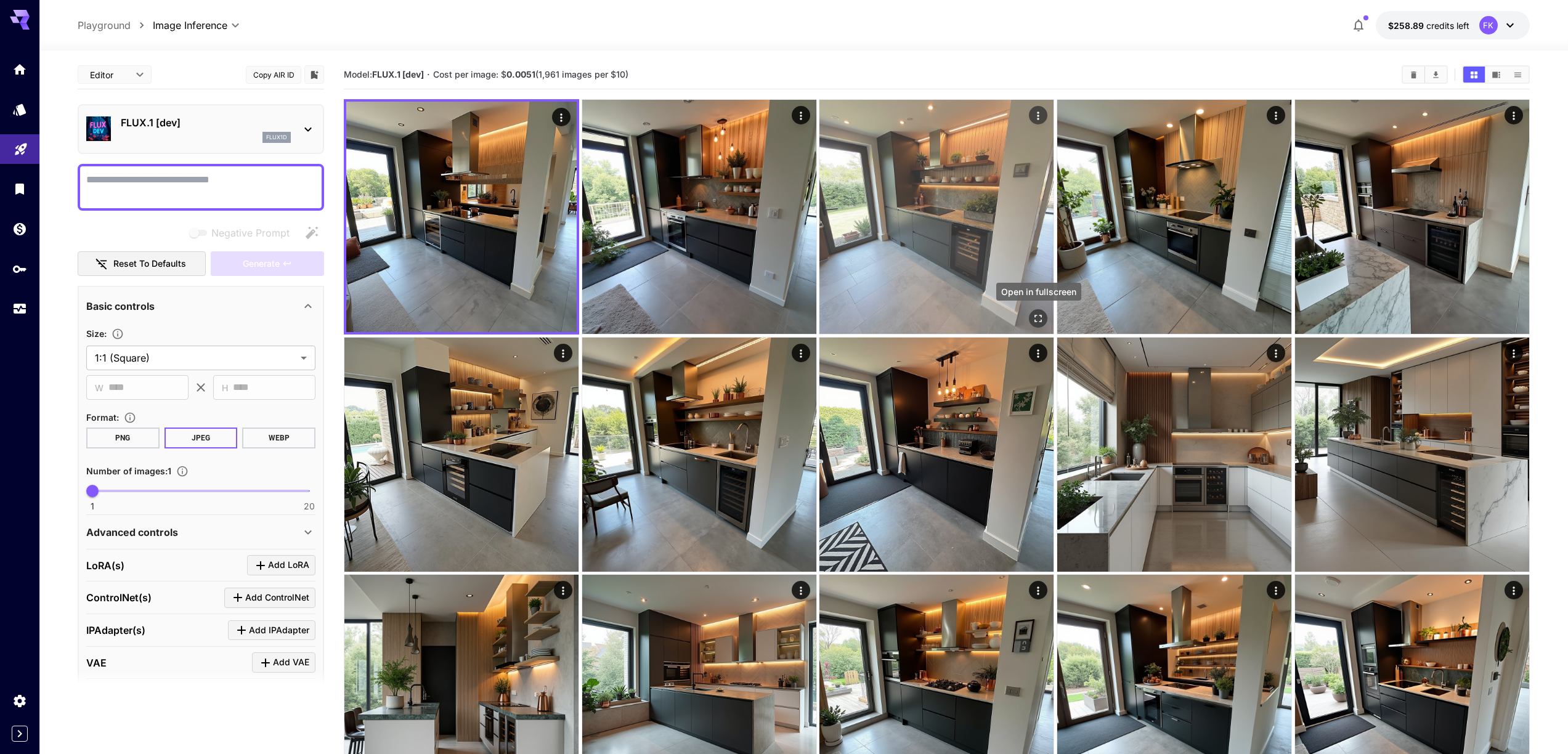
click at [896, 319] on icon "Open in fullscreen" at bounding box center [1039, 319] width 12 height 12
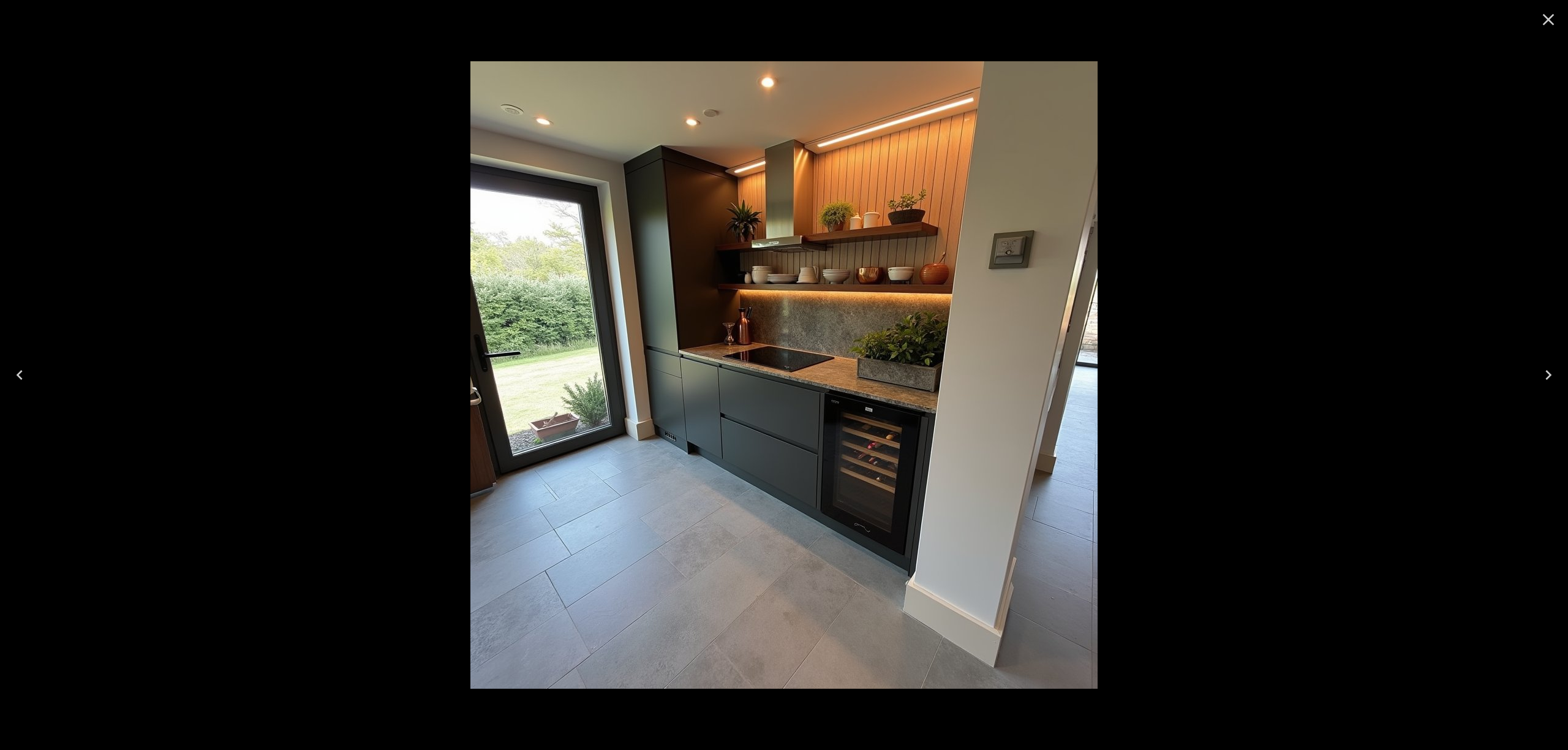
click at [891, 16] on icon "Close" at bounding box center [1549, 19] width 12 height 12
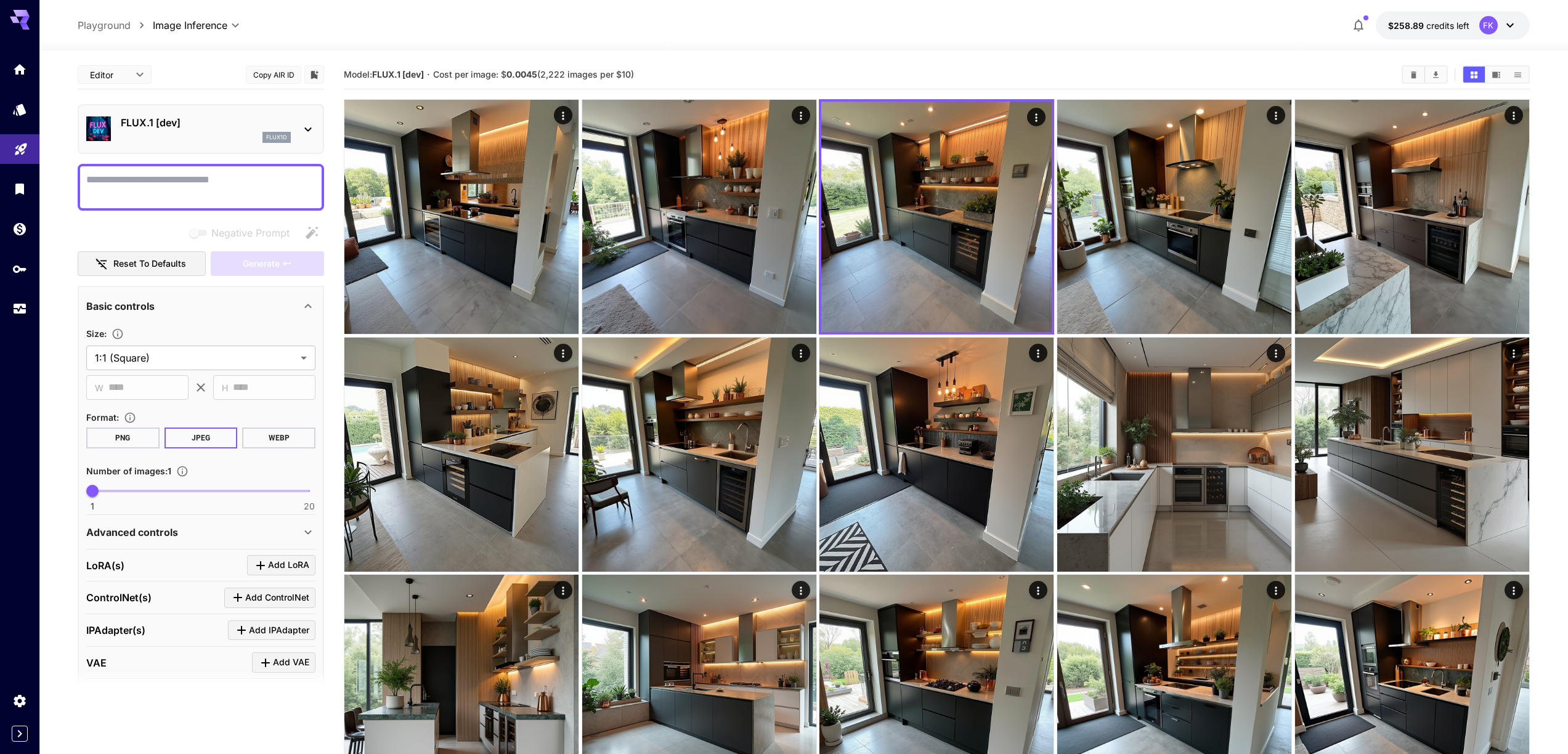
click at [896, 43] on div at bounding box center [804, 43] width 1529 height 15
